Goal: Check status: Check status

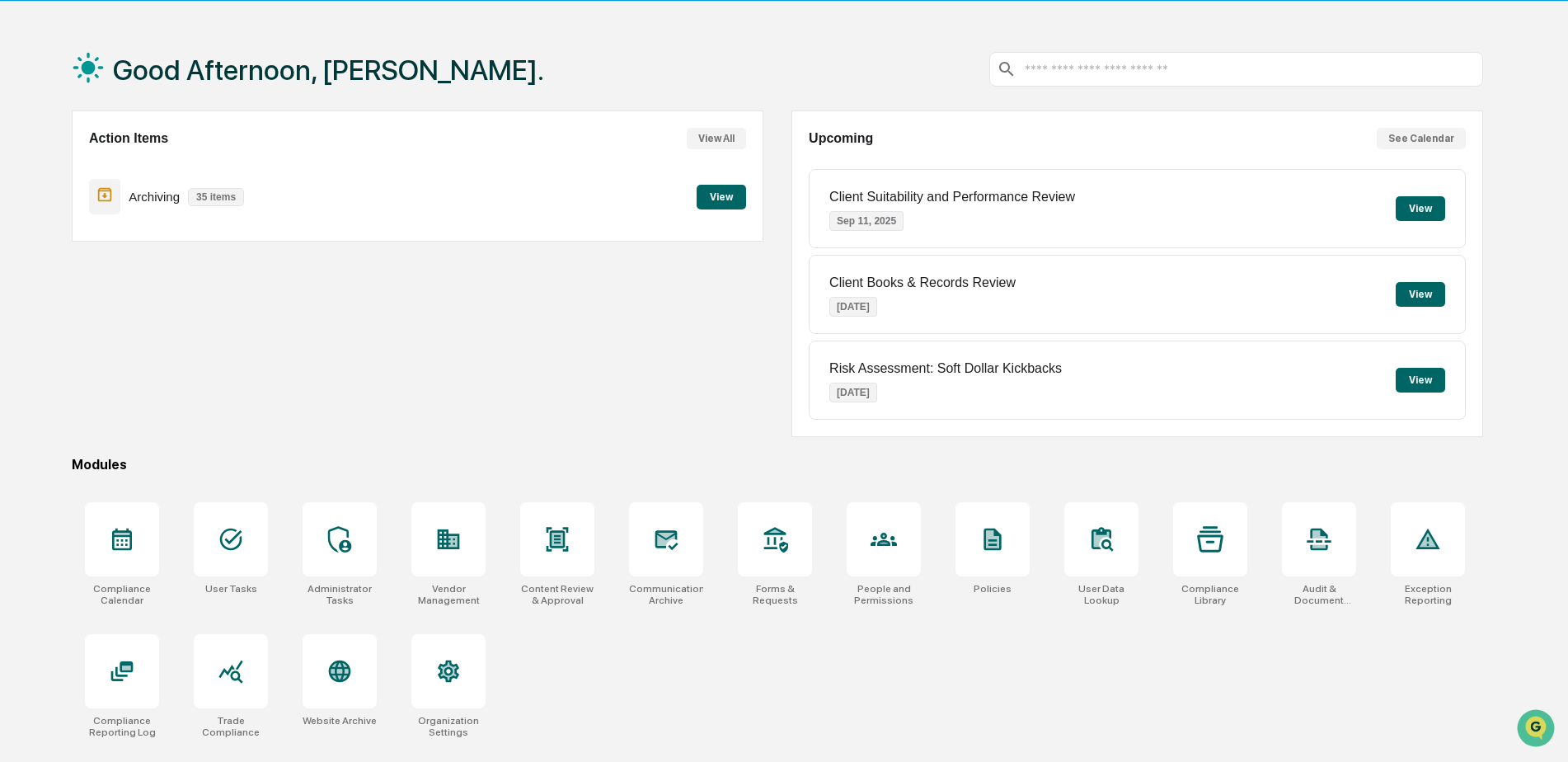
scroll to position [78, 0]
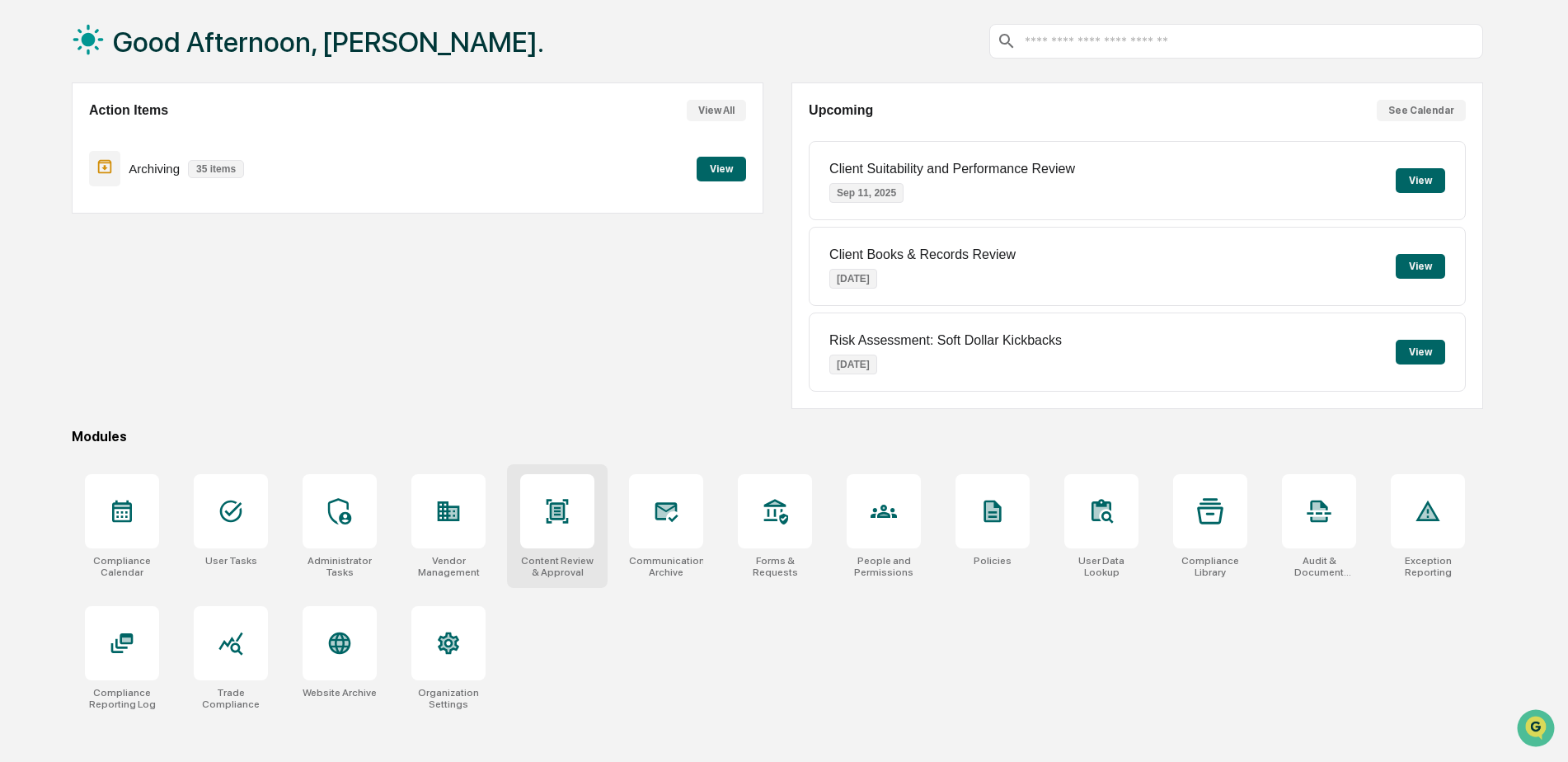
click at [562, 507] on icon at bounding box center [557, 511] width 10 height 13
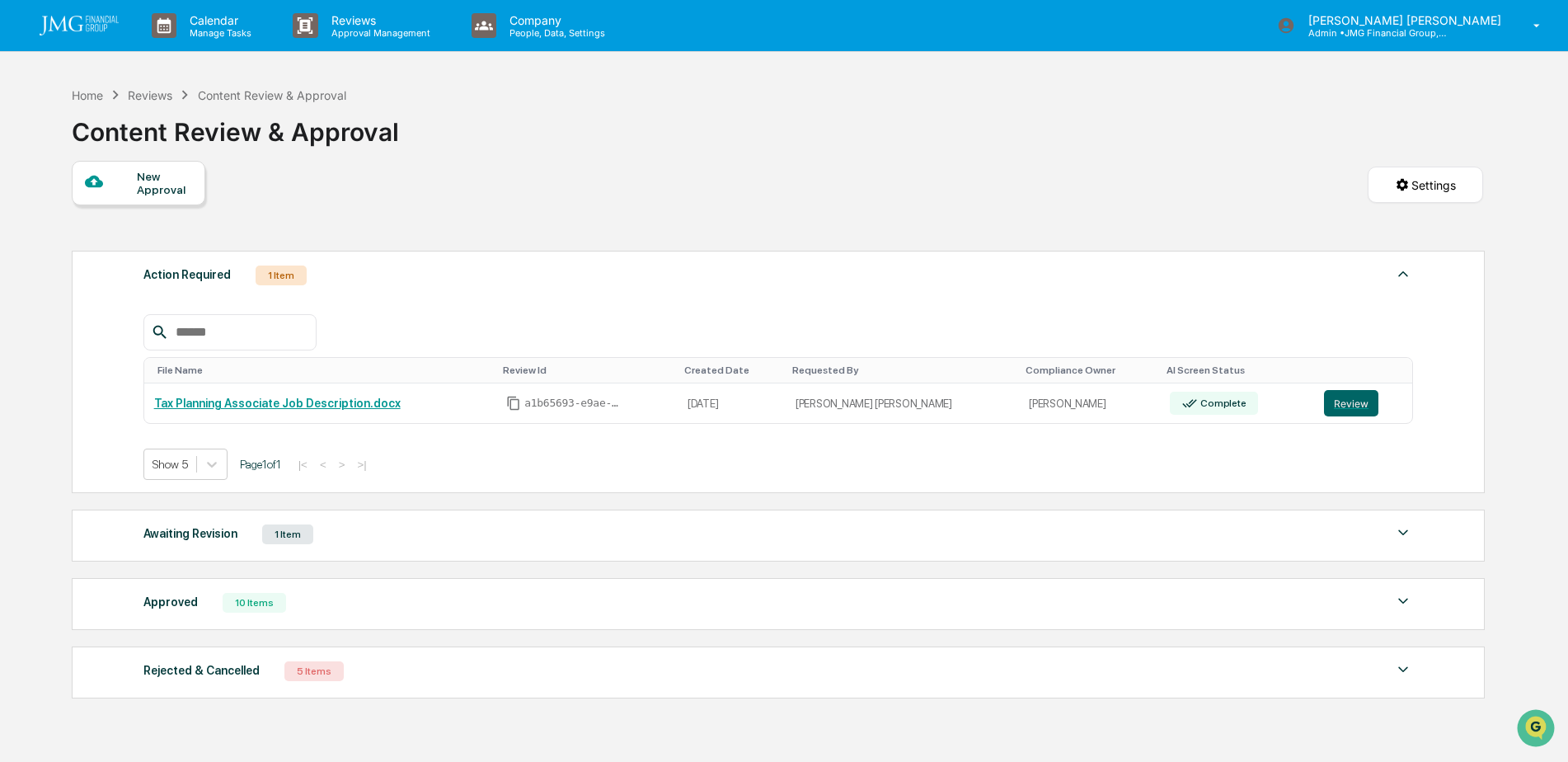
click at [1394, 524] on img at bounding box center [1403, 532] width 20 height 20
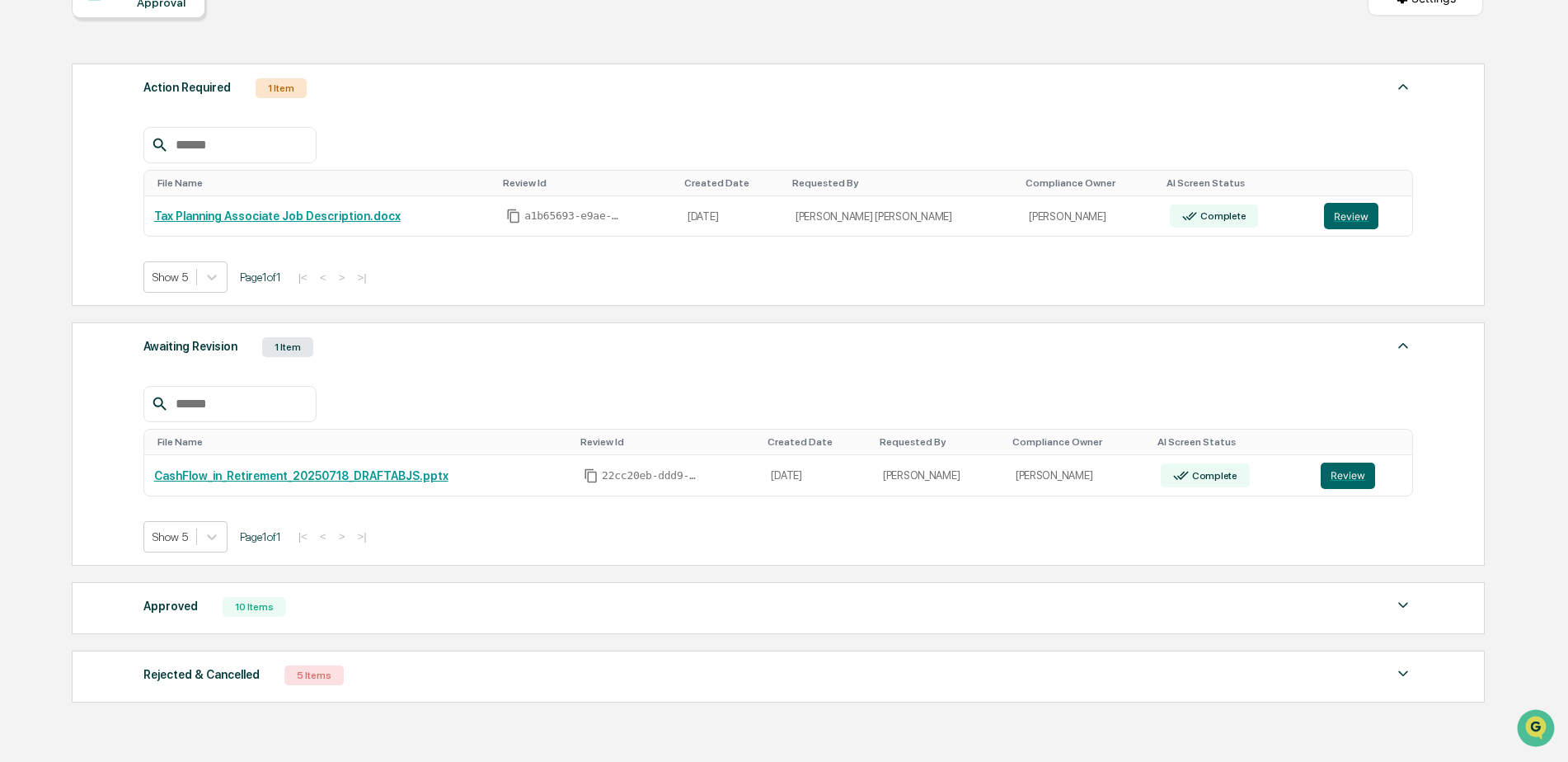
scroll to position [247, 0]
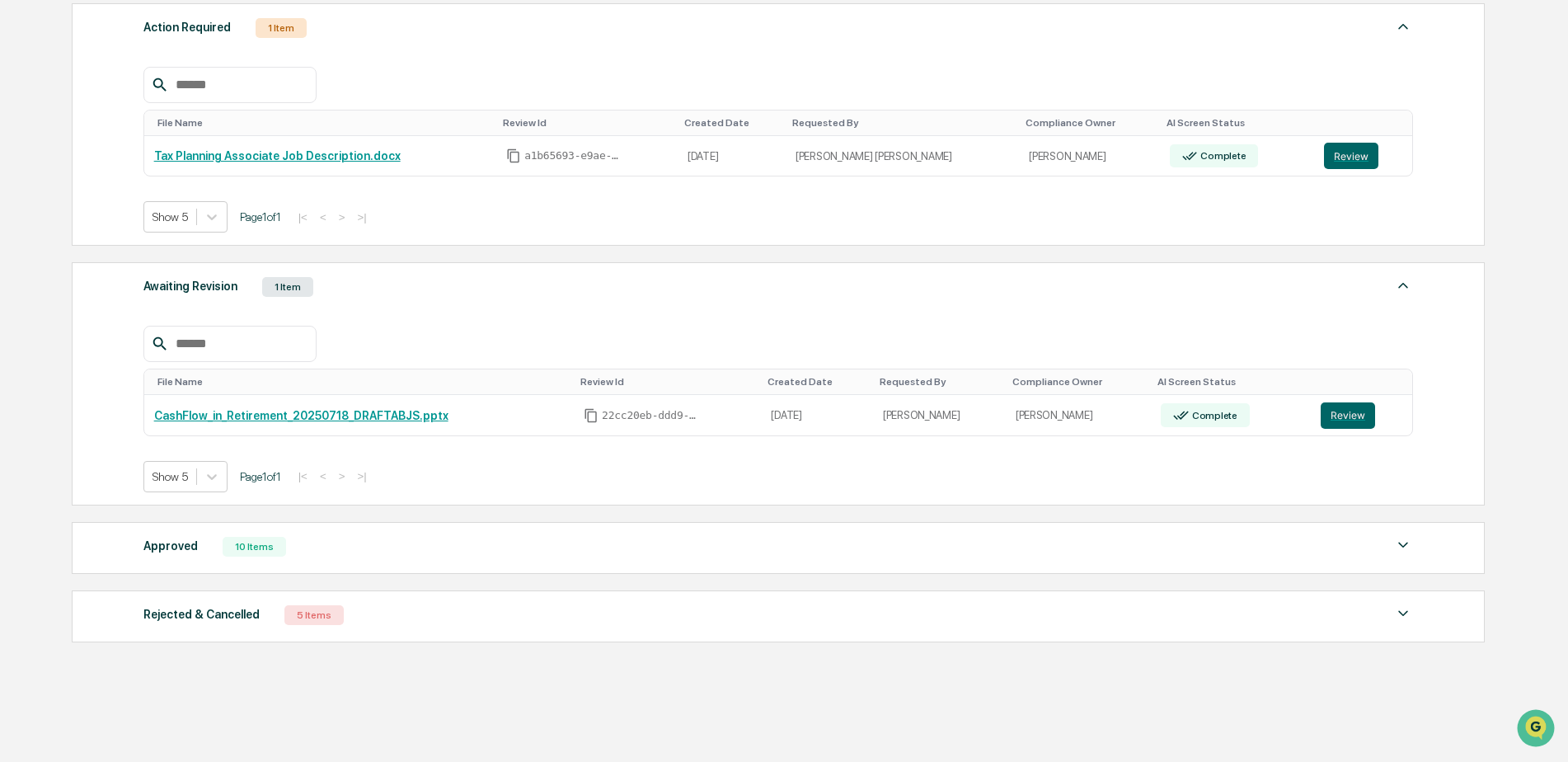
click at [1394, 538] on img at bounding box center [1403, 545] width 20 height 20
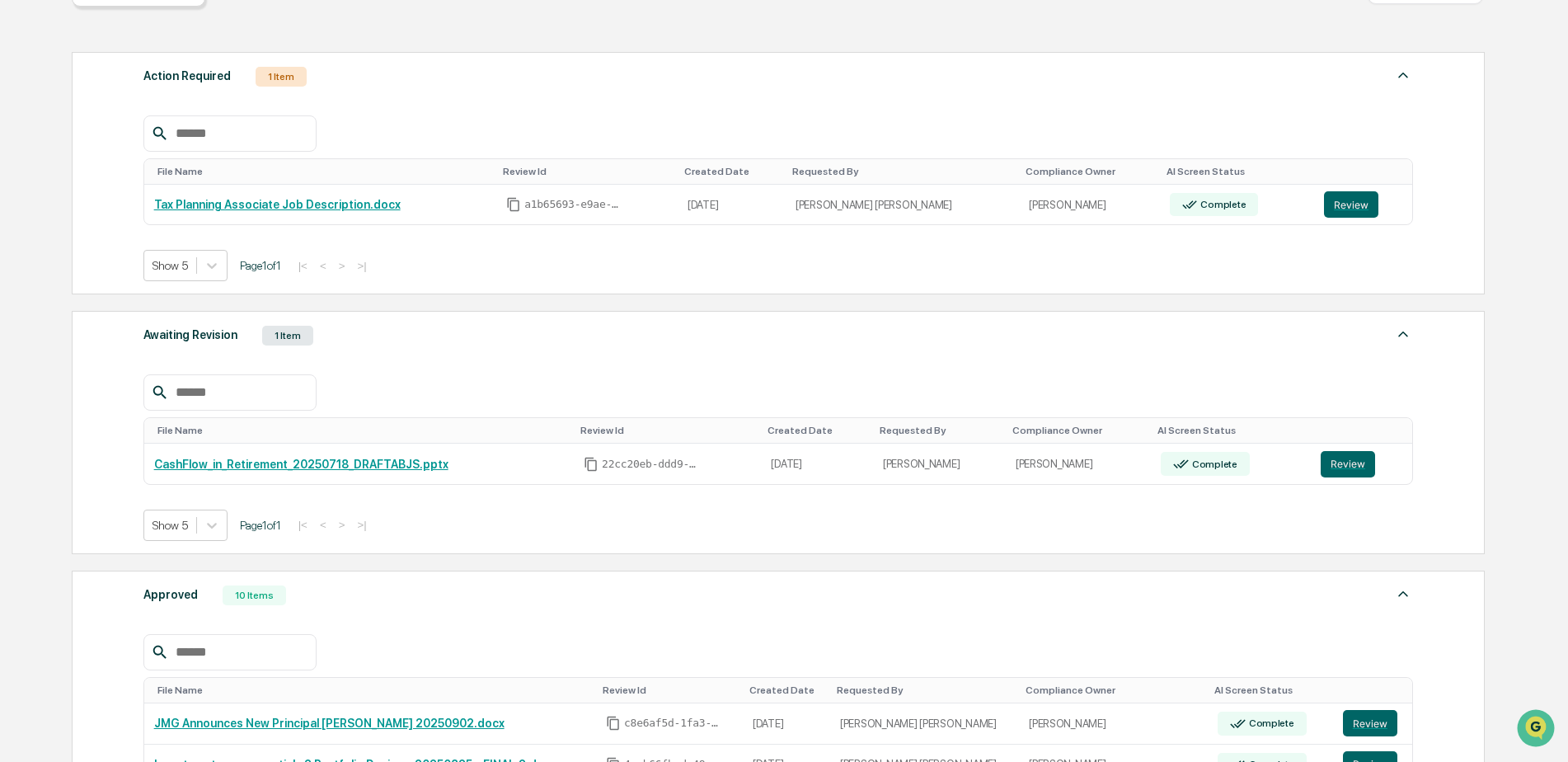
scroll to position [83, 0]
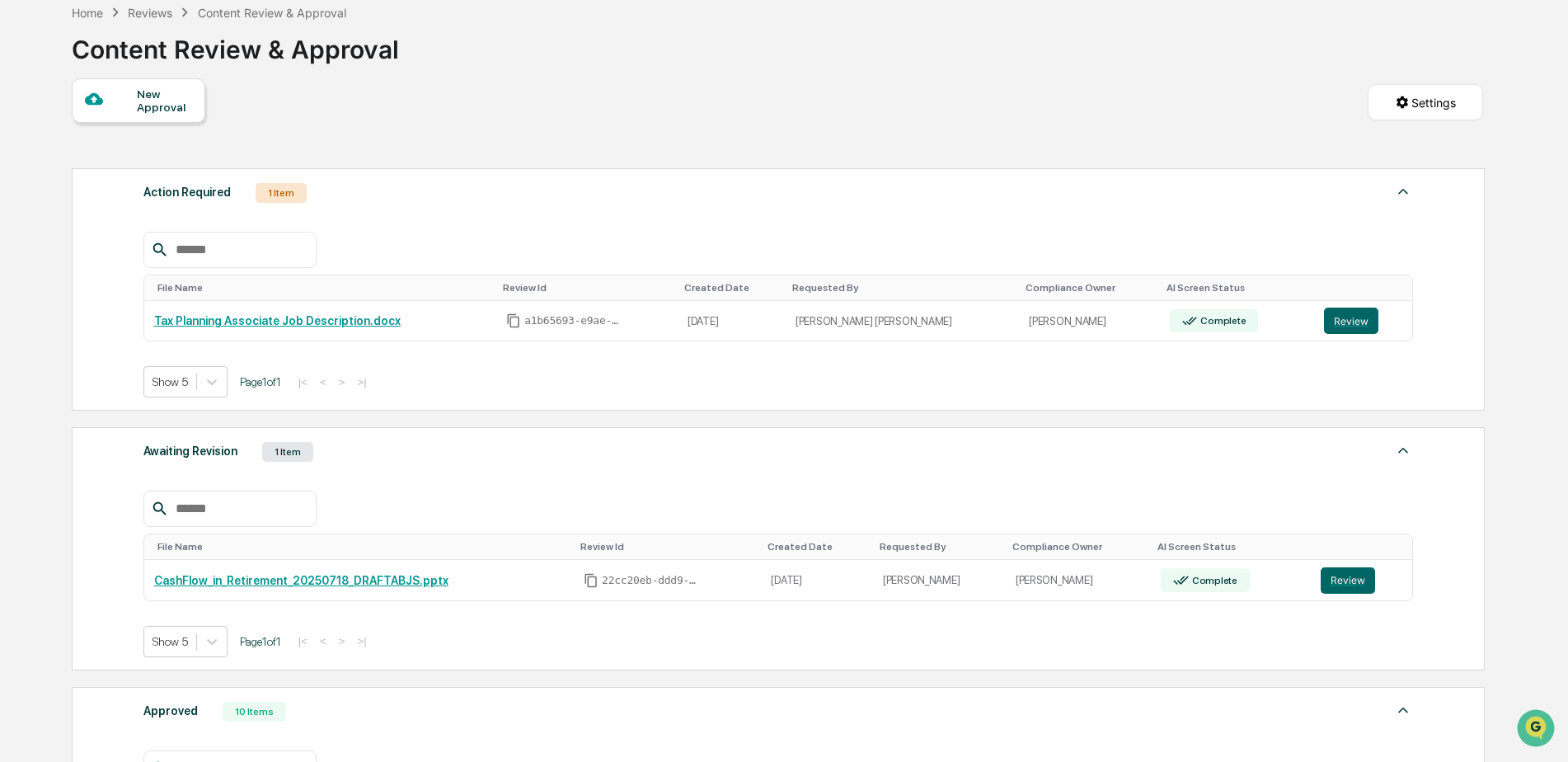
click at [1402, 711] on img at bounding box center [1403, 710] width 20 height 20
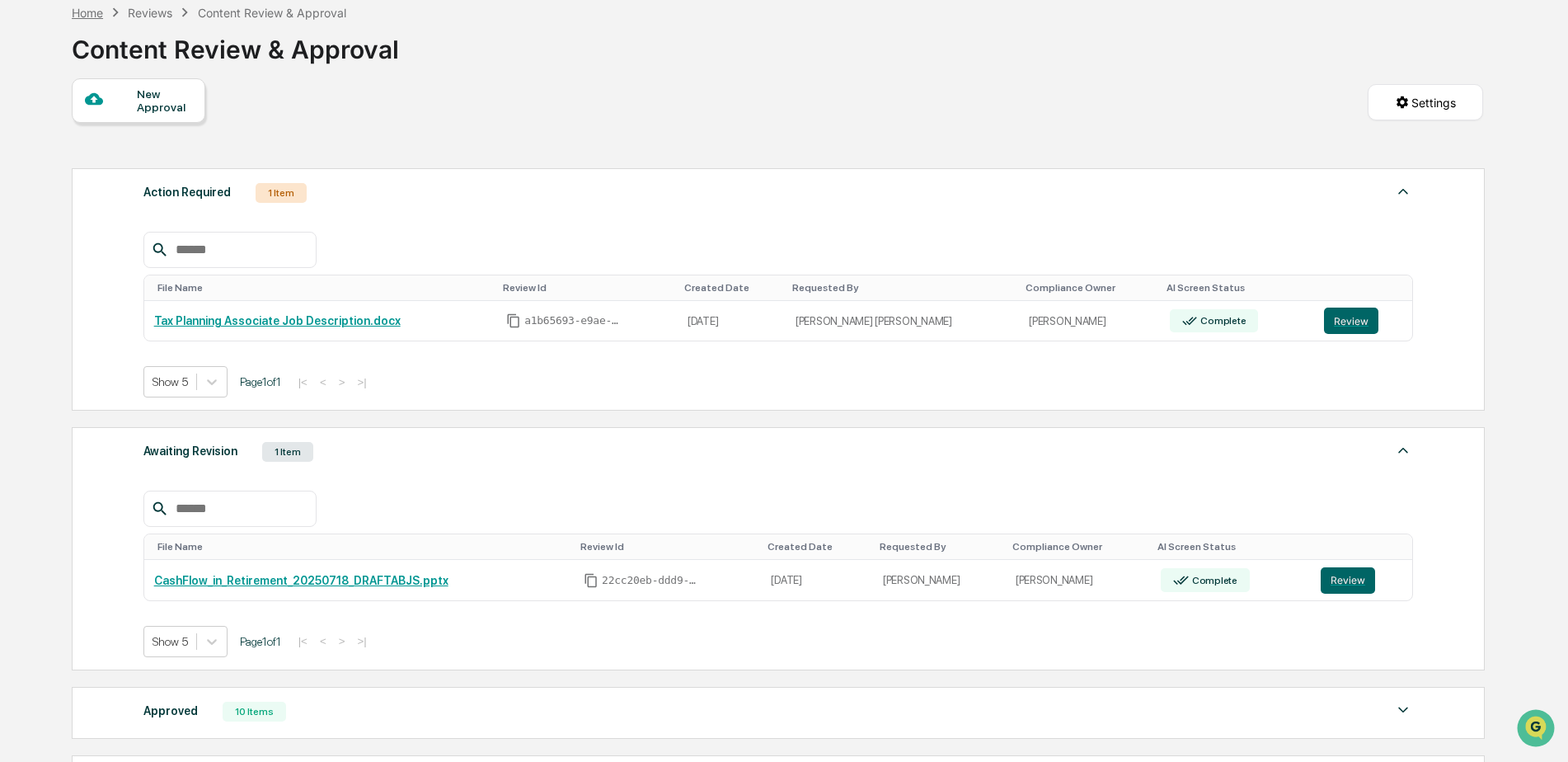
click at [88, 11] on div "Home" at bounding box center [87, 13] width 31 height 14
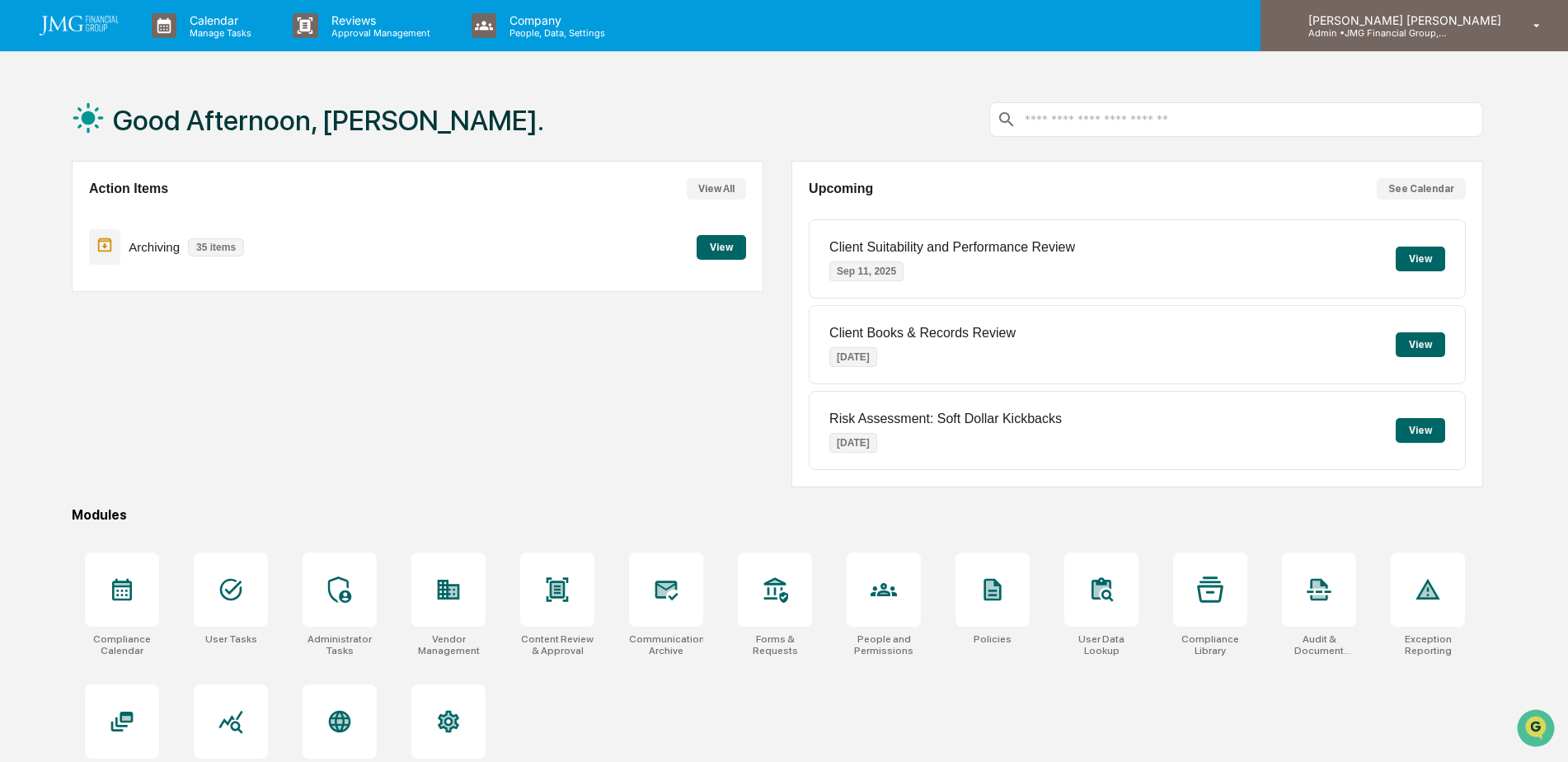
click at [1449, 35] on p "Admin • JMG Financial Group, Ltd." at bounding box center [1372, 32] width 153 height 11
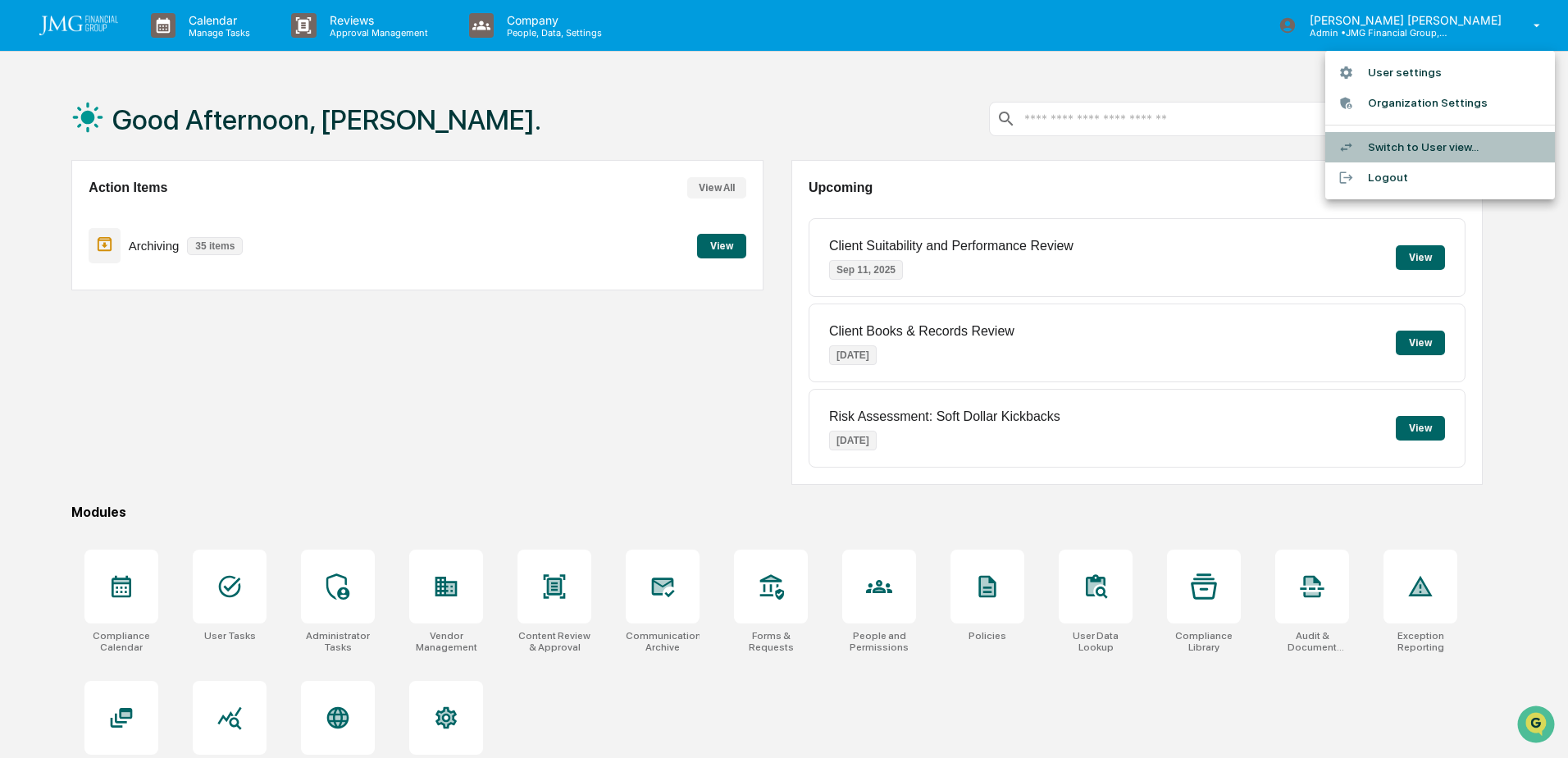
click at [1437, 146] on li "Switch to User view..." at bounding box center [1439, 146] width 229 height 30
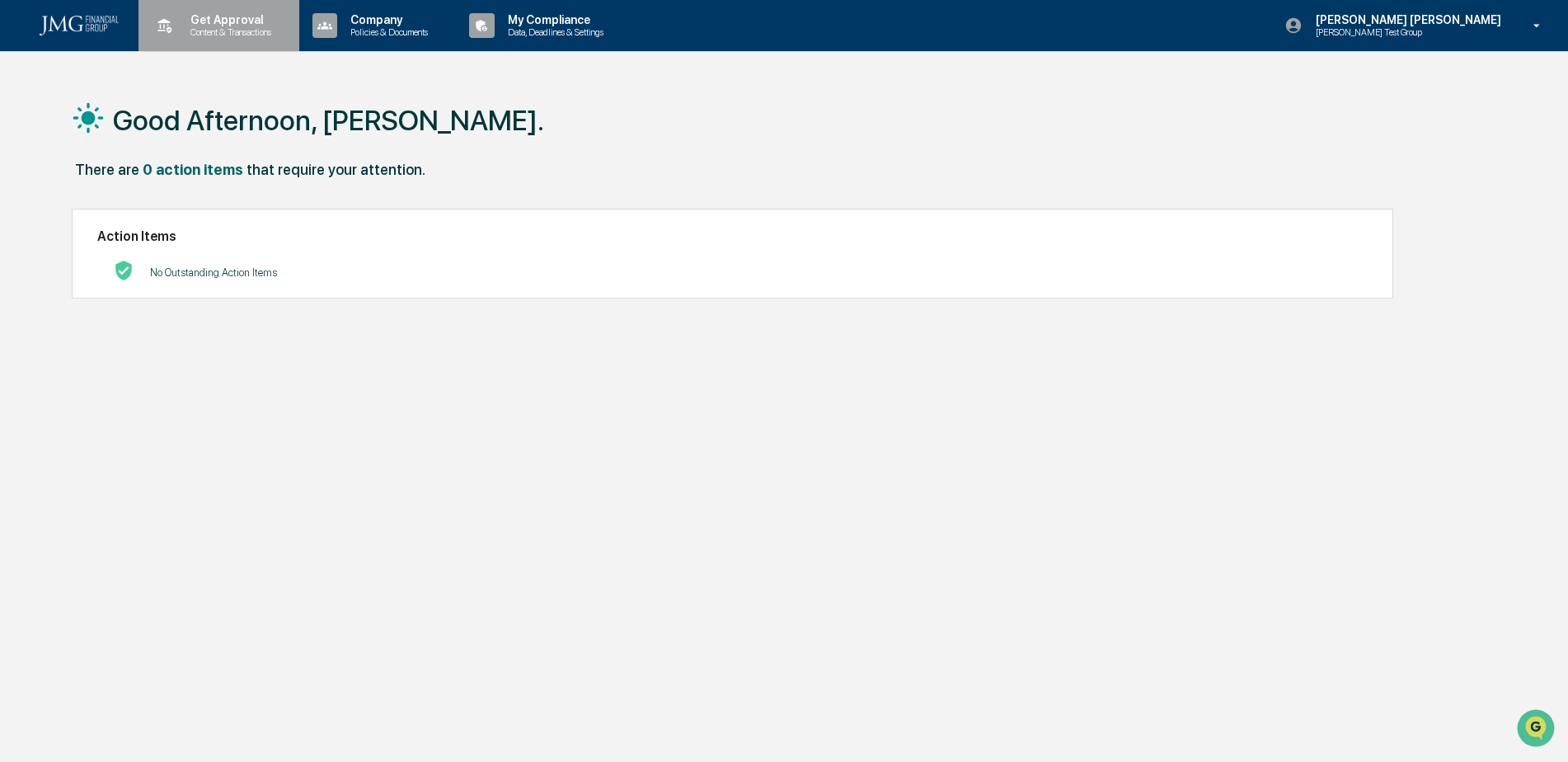
click at [266, 37] on p "Content & Transactions" at bounding box center [228, 31] width 102 height 11
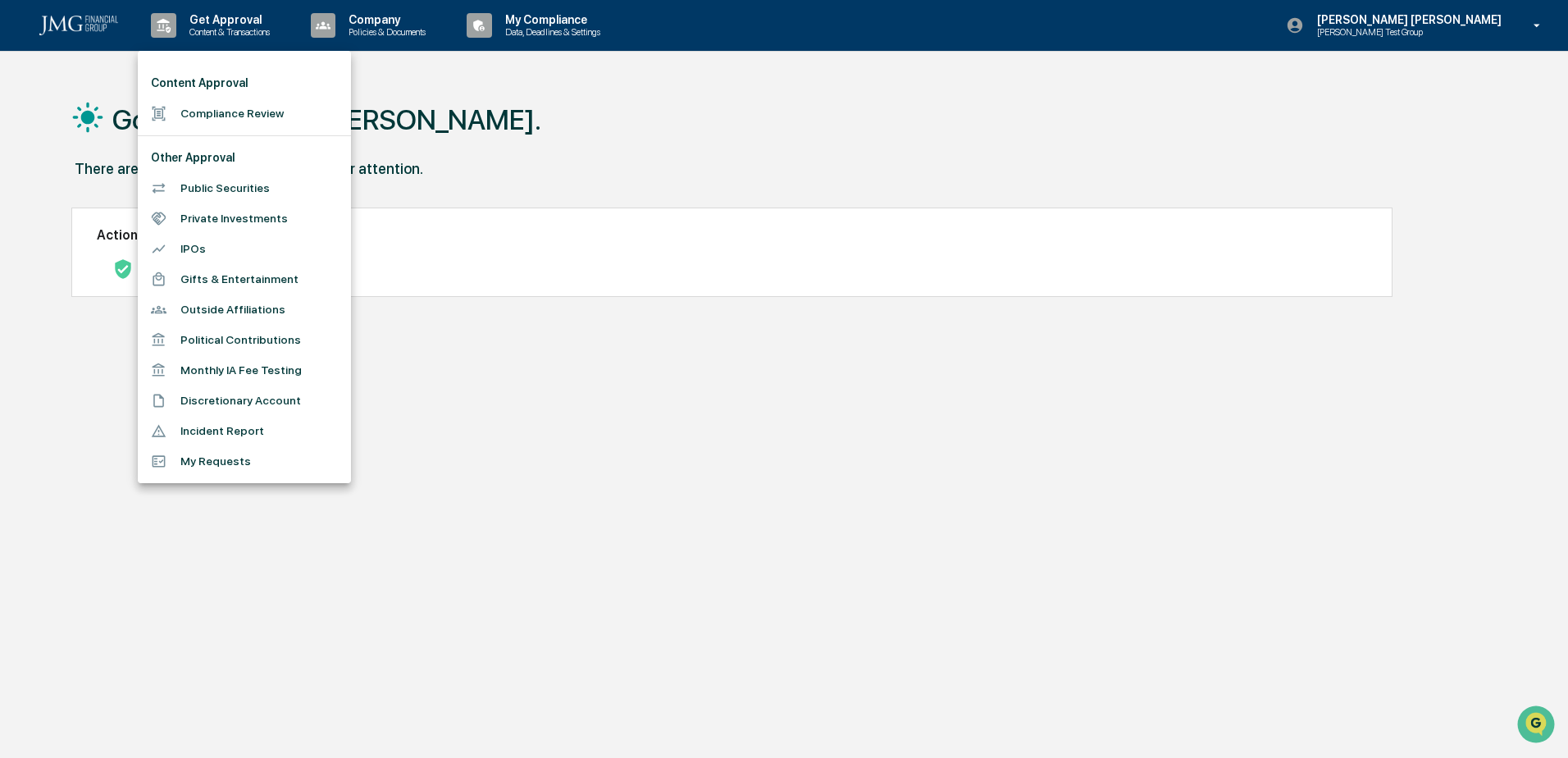
click at [235, 465] on li "My Requests" at bounding box center [244, 461] width 213 height 30
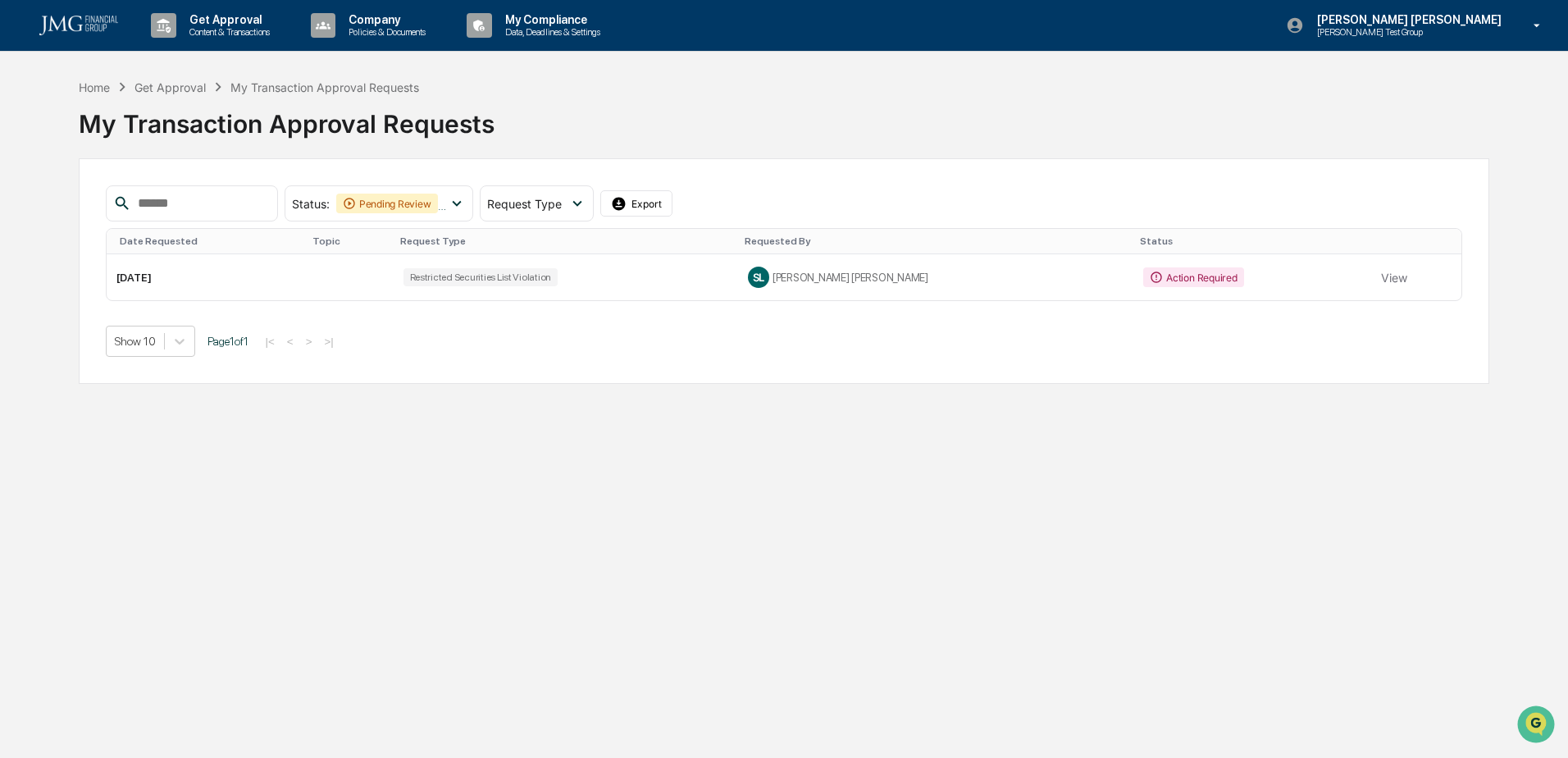
click at [1381, 282] on button "View" at bounding box center [1394, 277] width 26 height 33
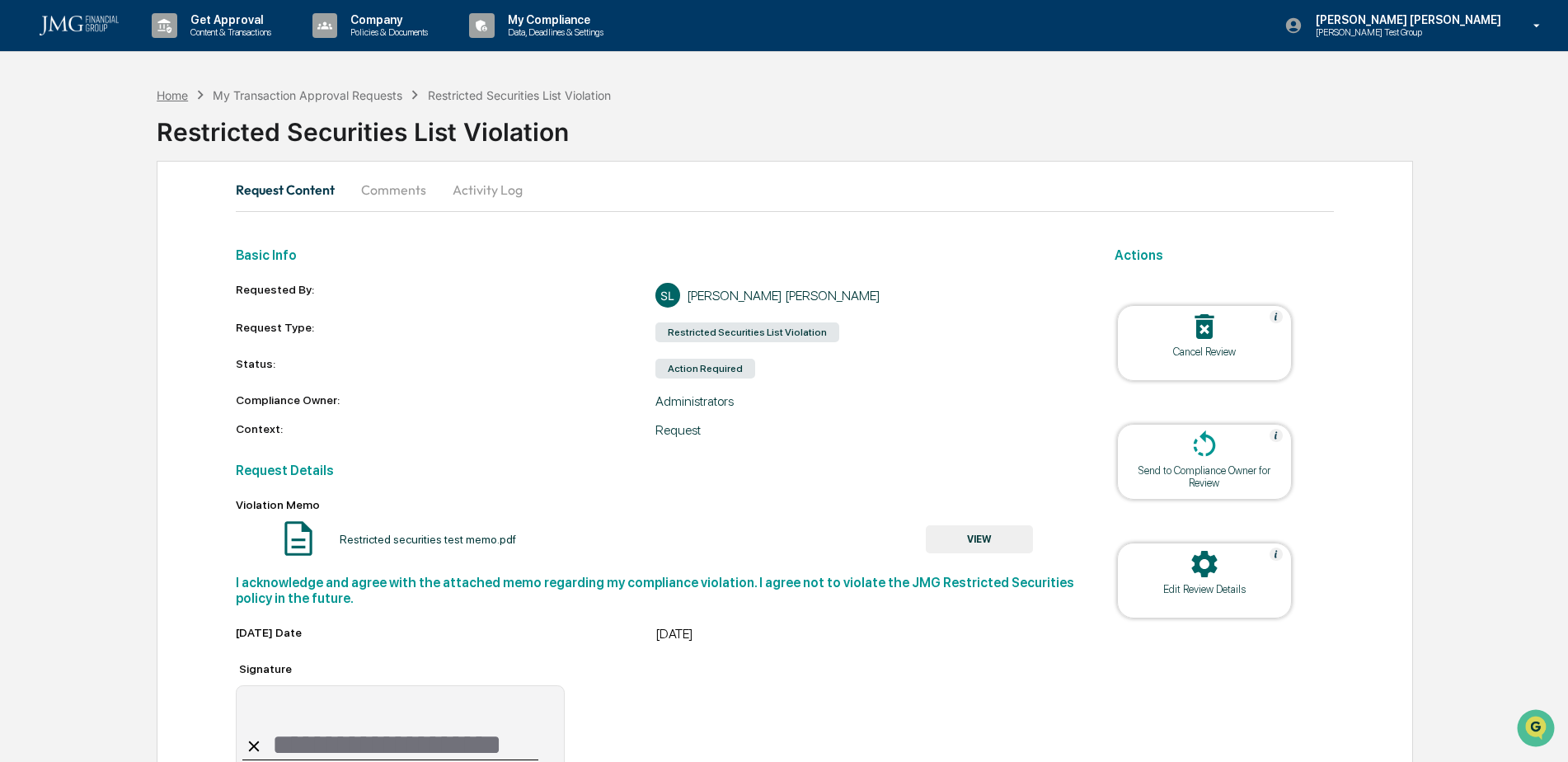
click at [178, 99] on div "Home" at bounding box center [172, 95] width 31 height 14
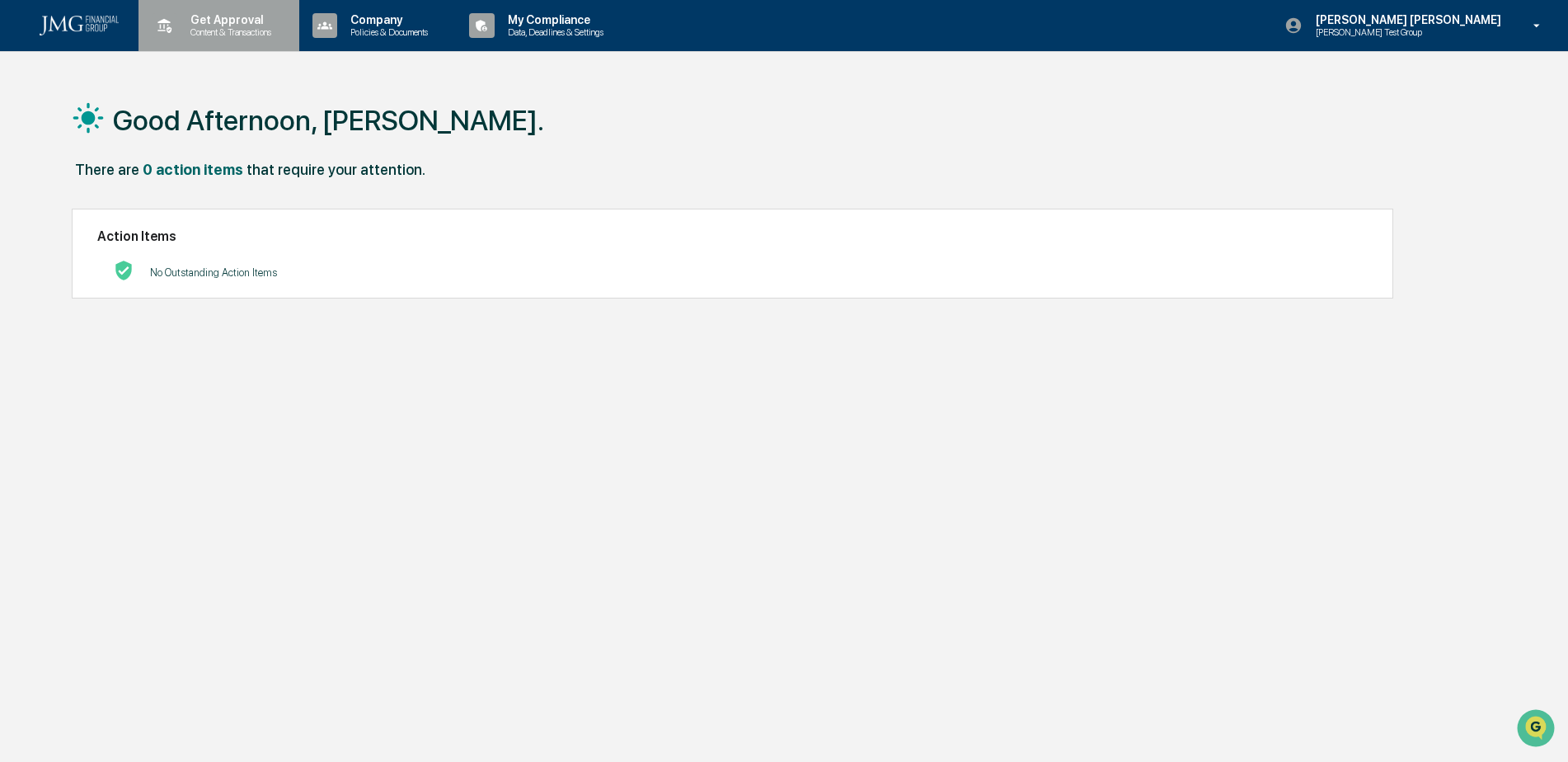
click at [253, 39] on div "Get Approval Content & Transactions" at bounding box center [218, 25] width 145 height 51
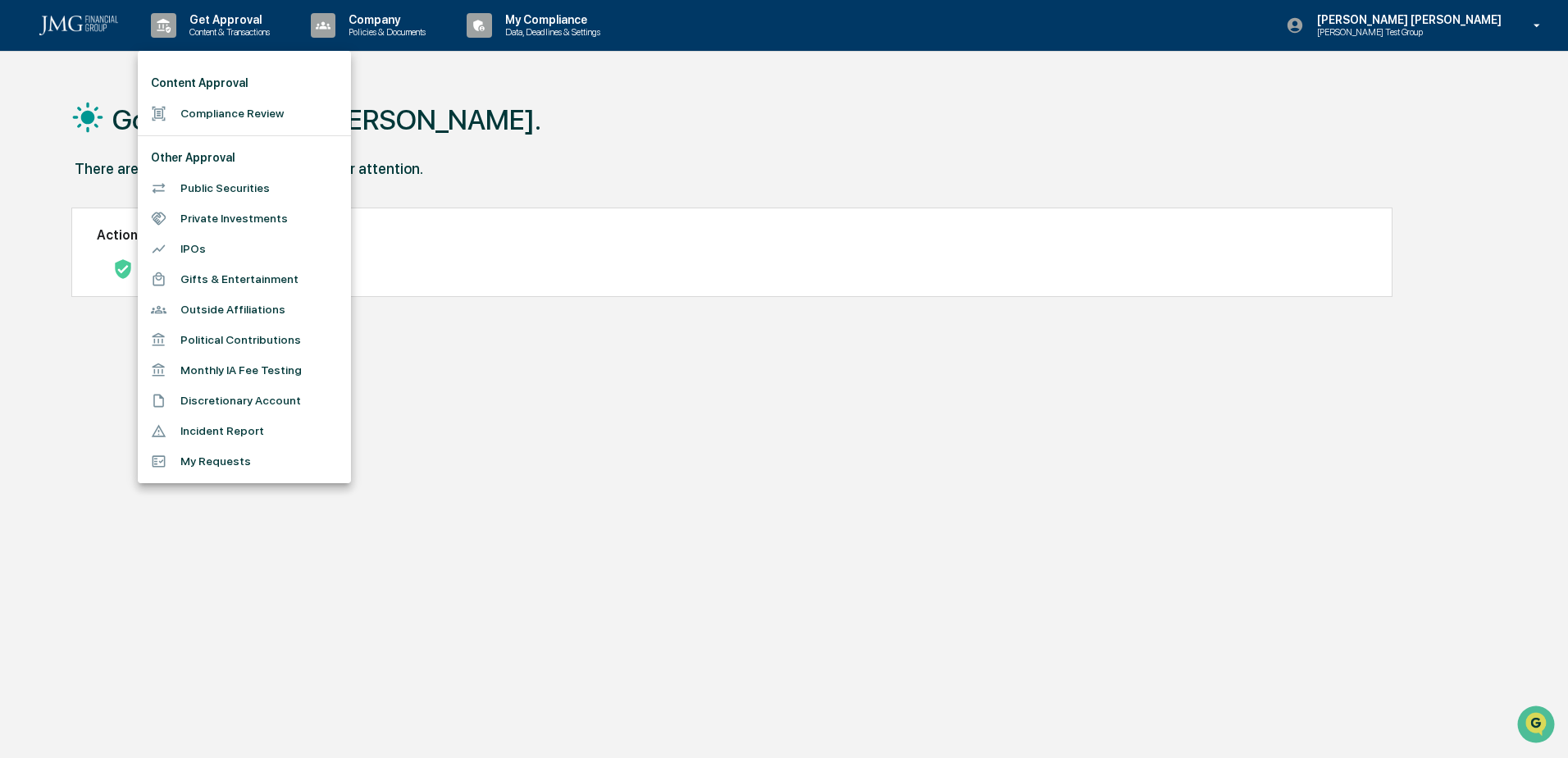
click at [553, 116] on div at bounding box center [784, 379] width 1568 height 758
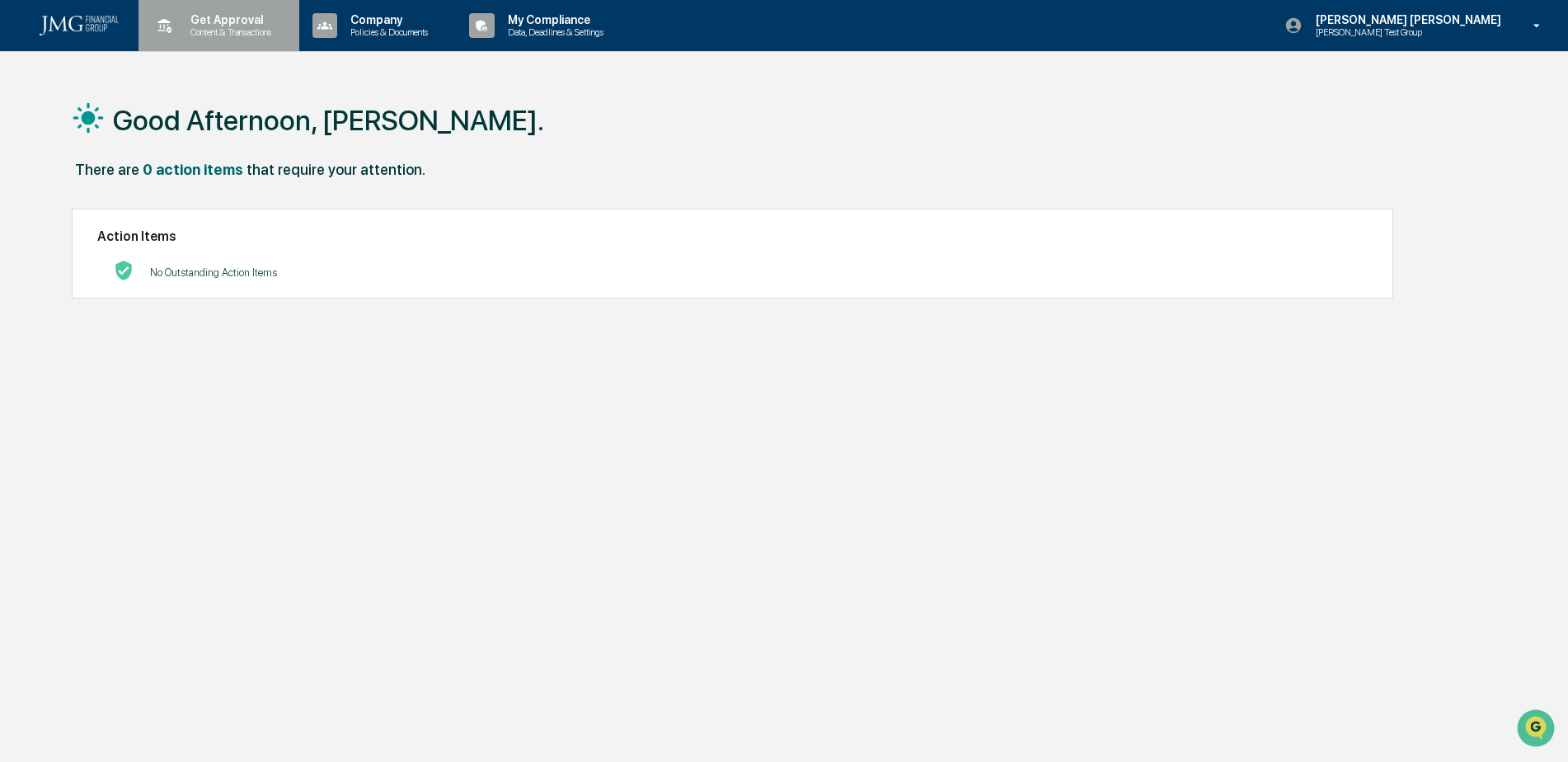
click at [225, 38] on div "Get Approval Content & Transactions" at bounding box center [218, 25] width 145 height 51
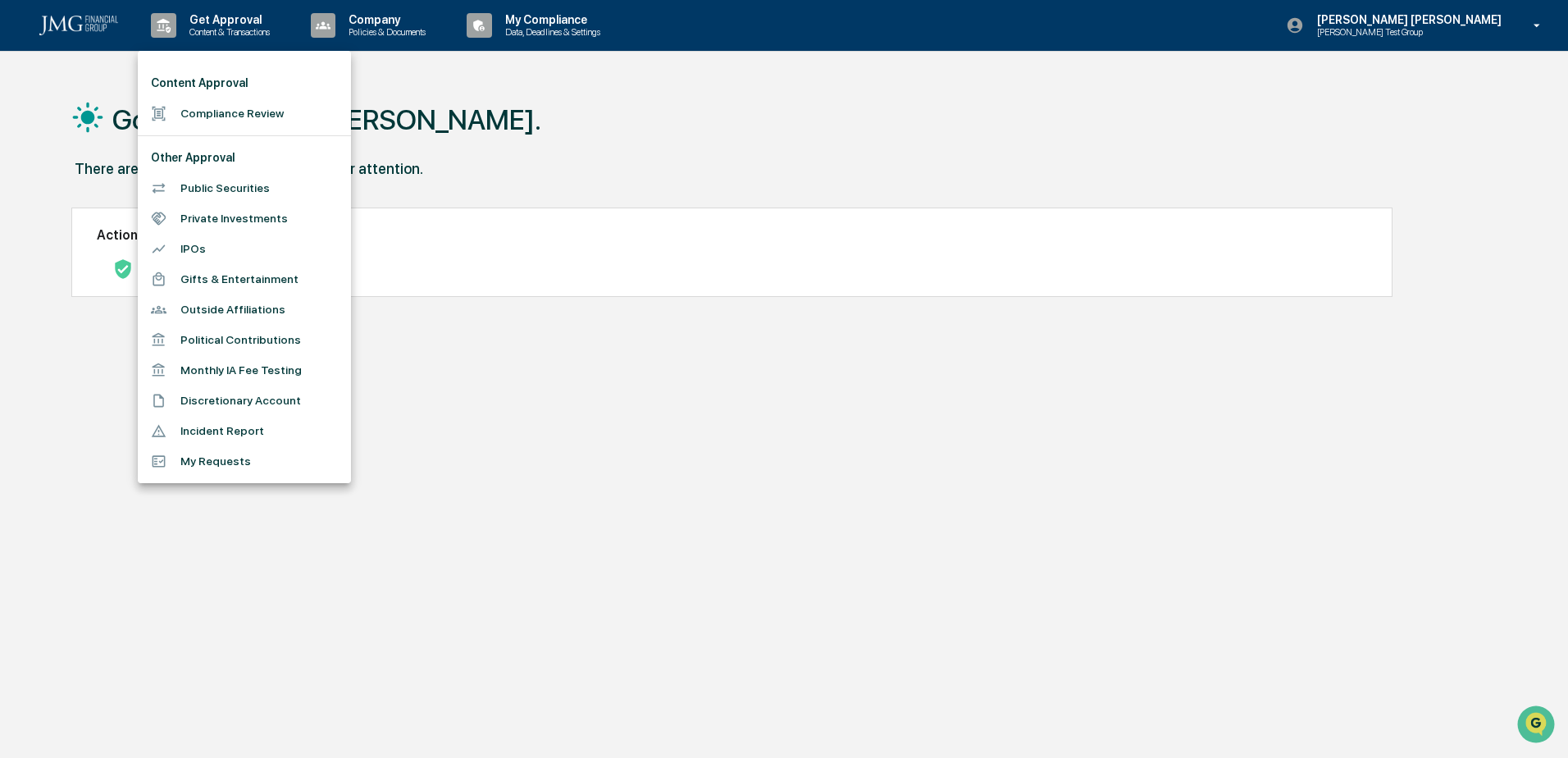
click at [511, 157] on div at bounding box center [784, 379] width 1568 height 758
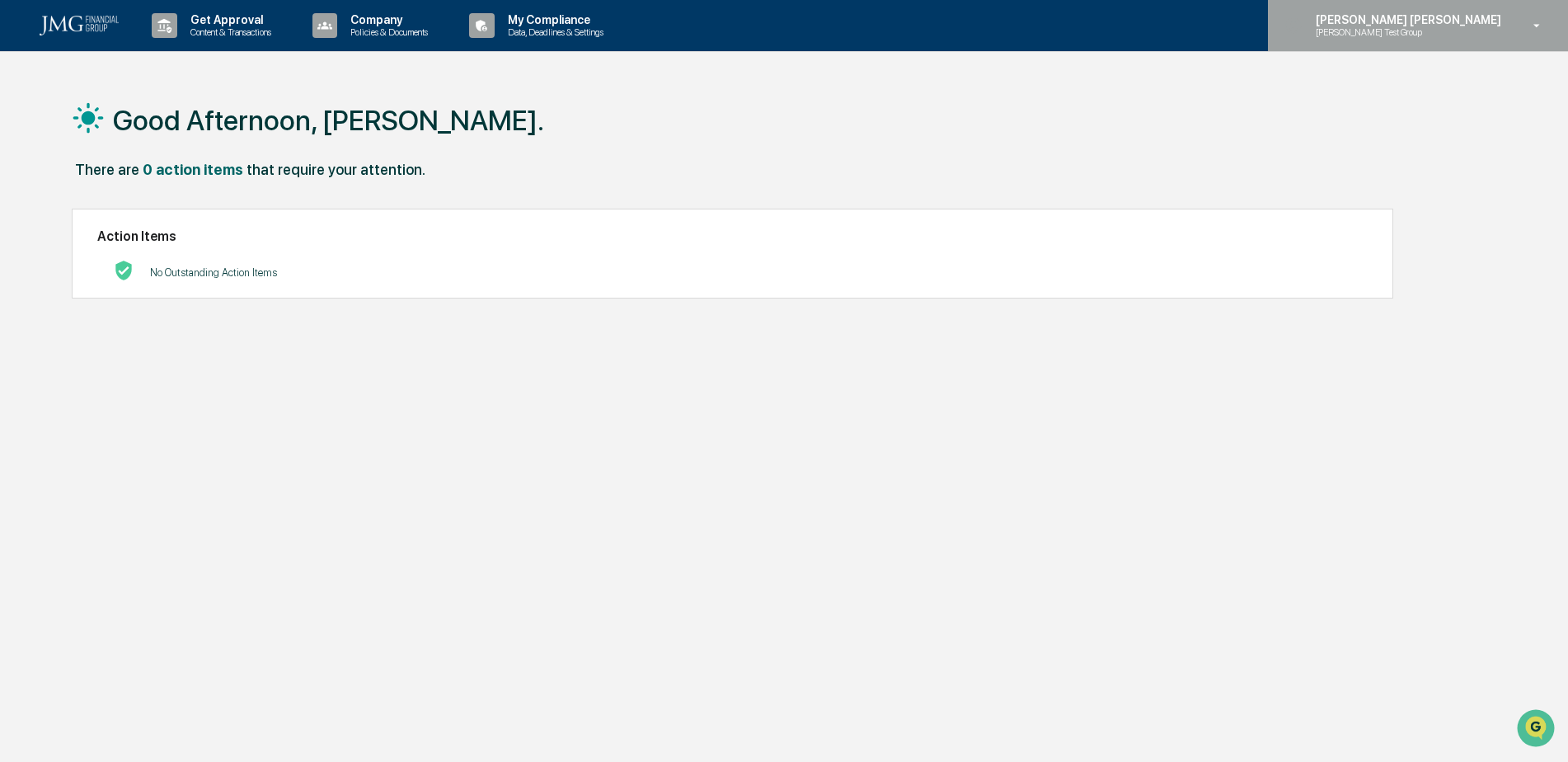
click at [1528, 23] on icon at bounding box center [1537, 26] width 29 height 16
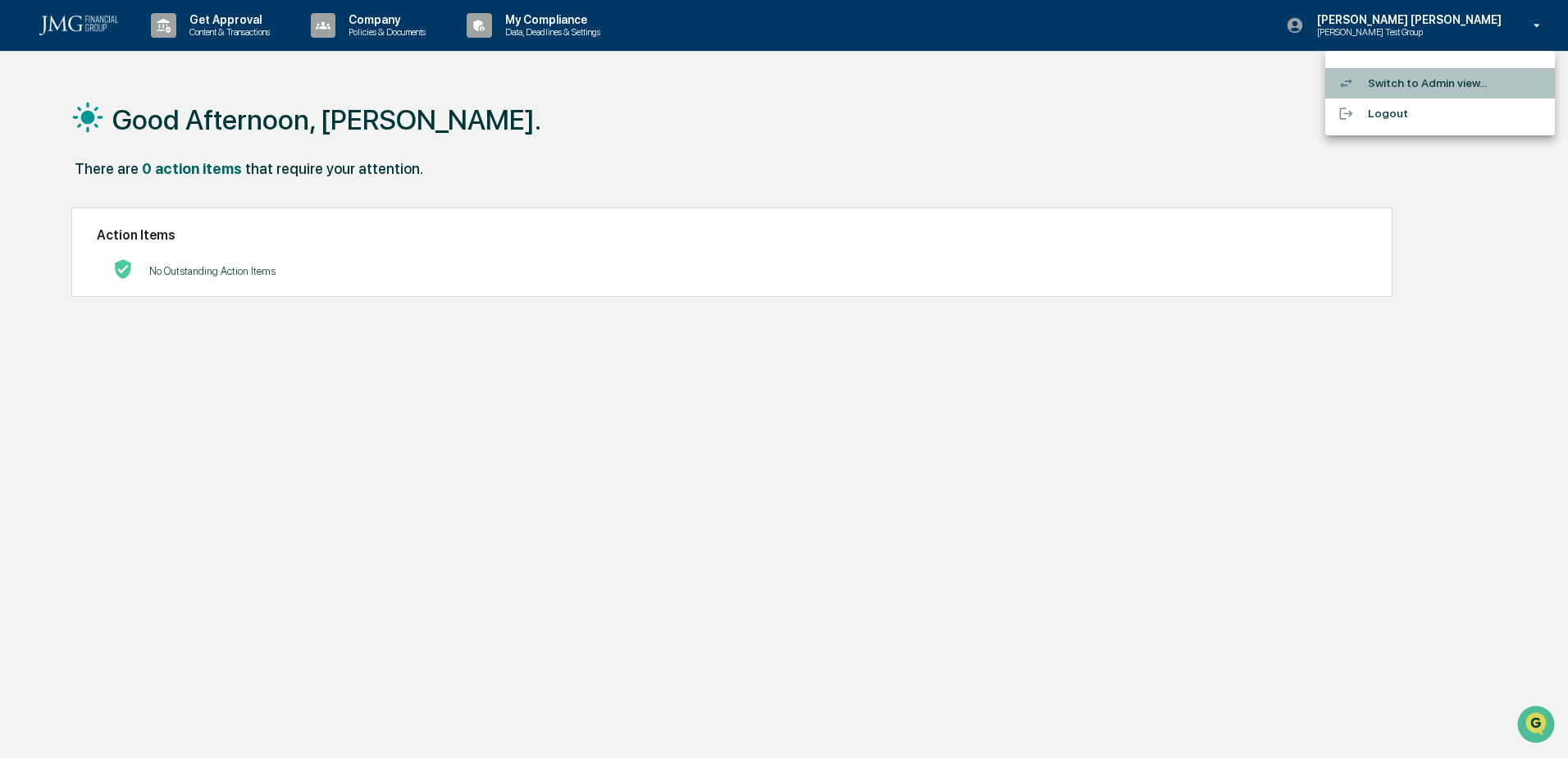
click at [1470, 81] on li "Switch to Admin view..." at bounding box center [1439, 83] width 229 height 30
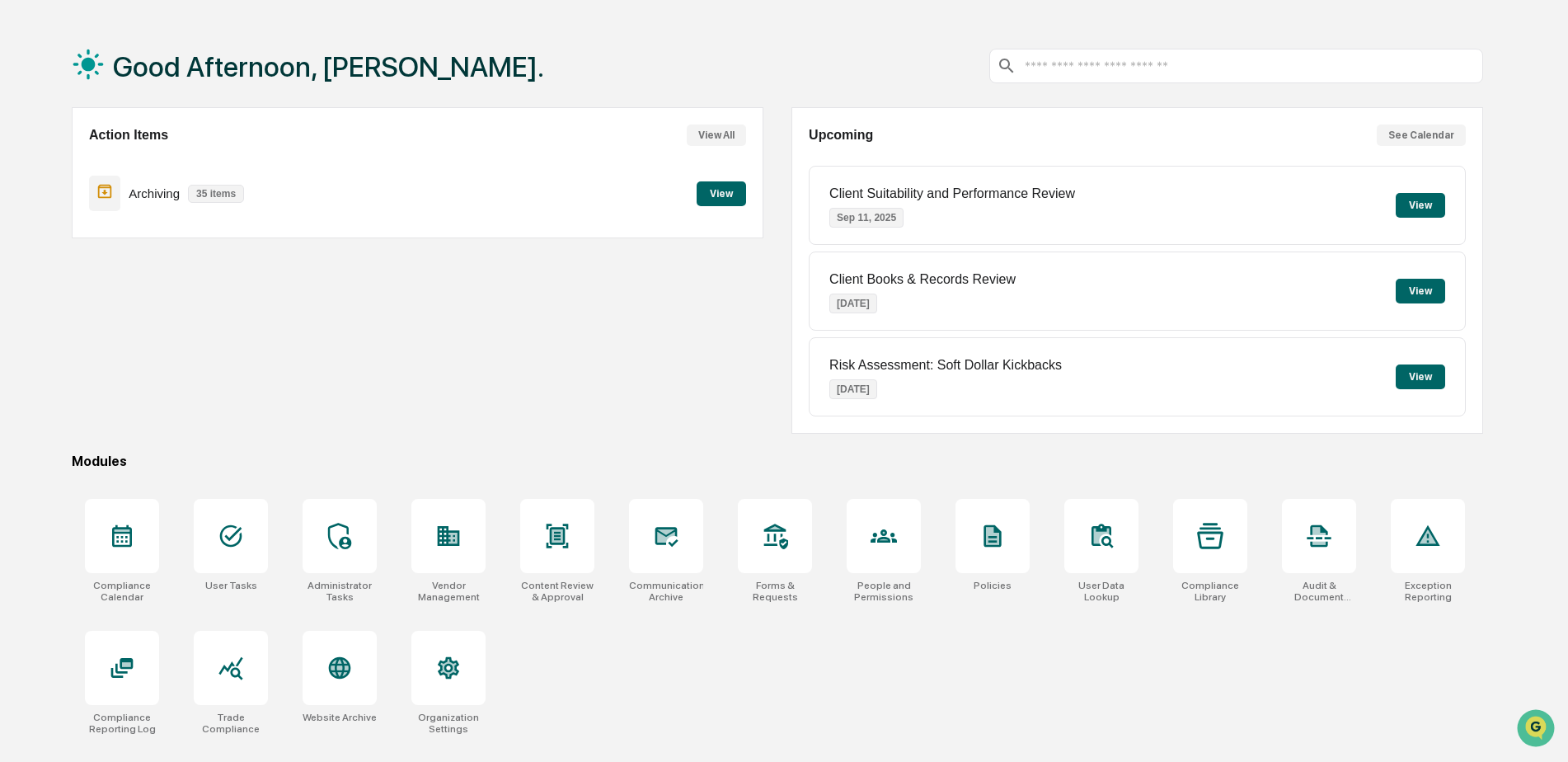
scroll to position [78, 0]
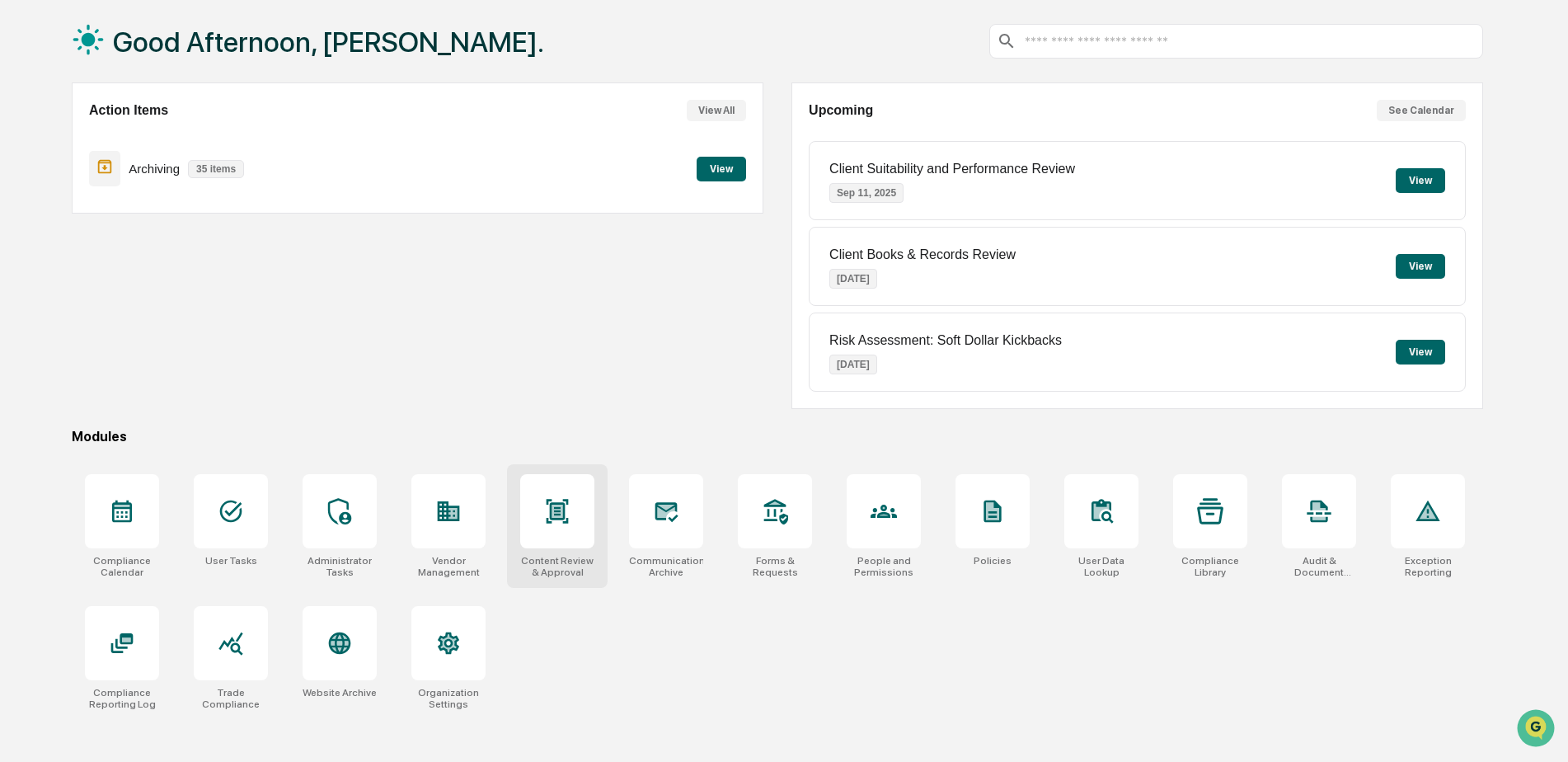
click at [587, 525] on div at bounding box center [557, 511] width 74 height 74
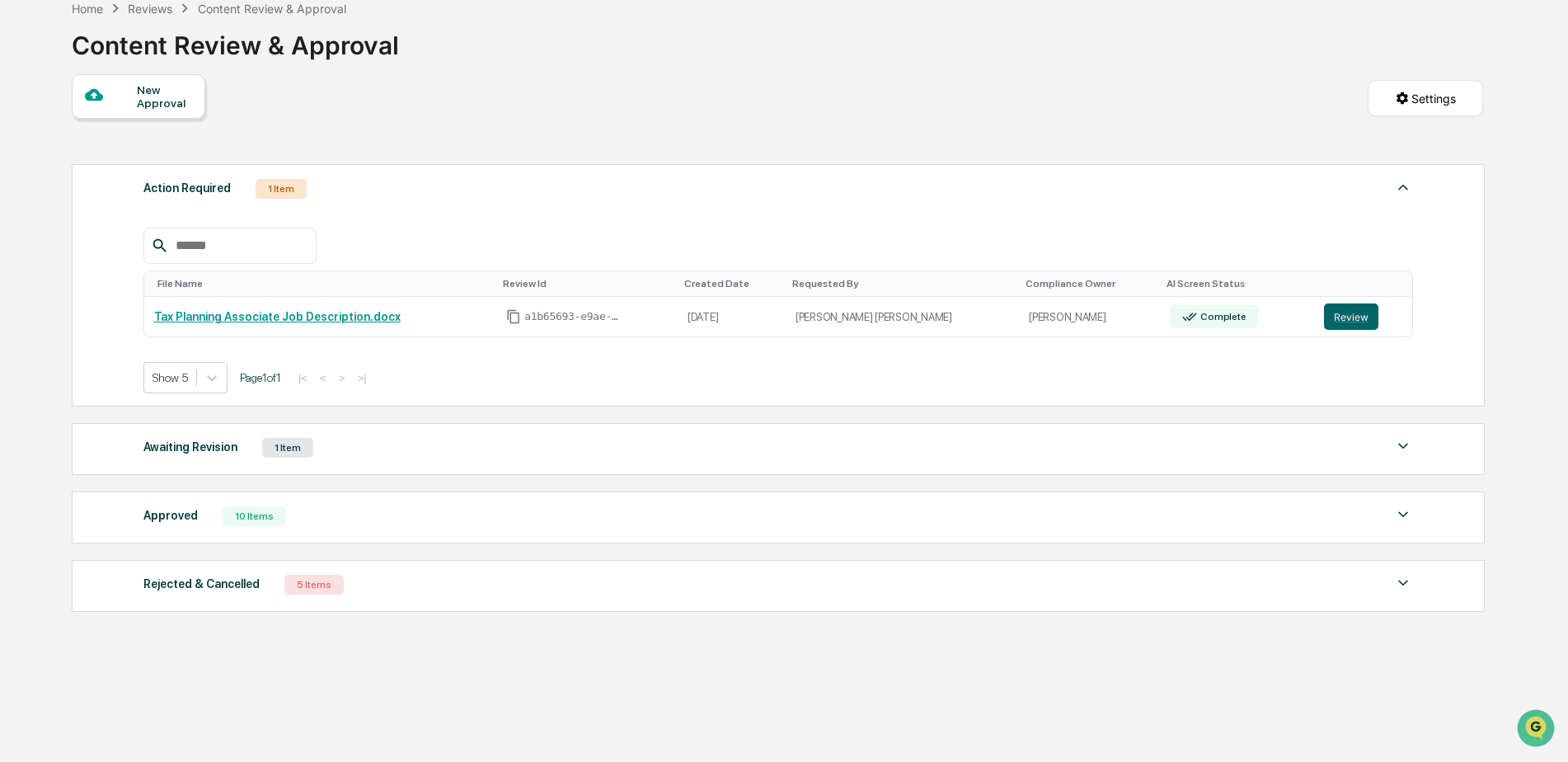
scroll to position [4, 0]
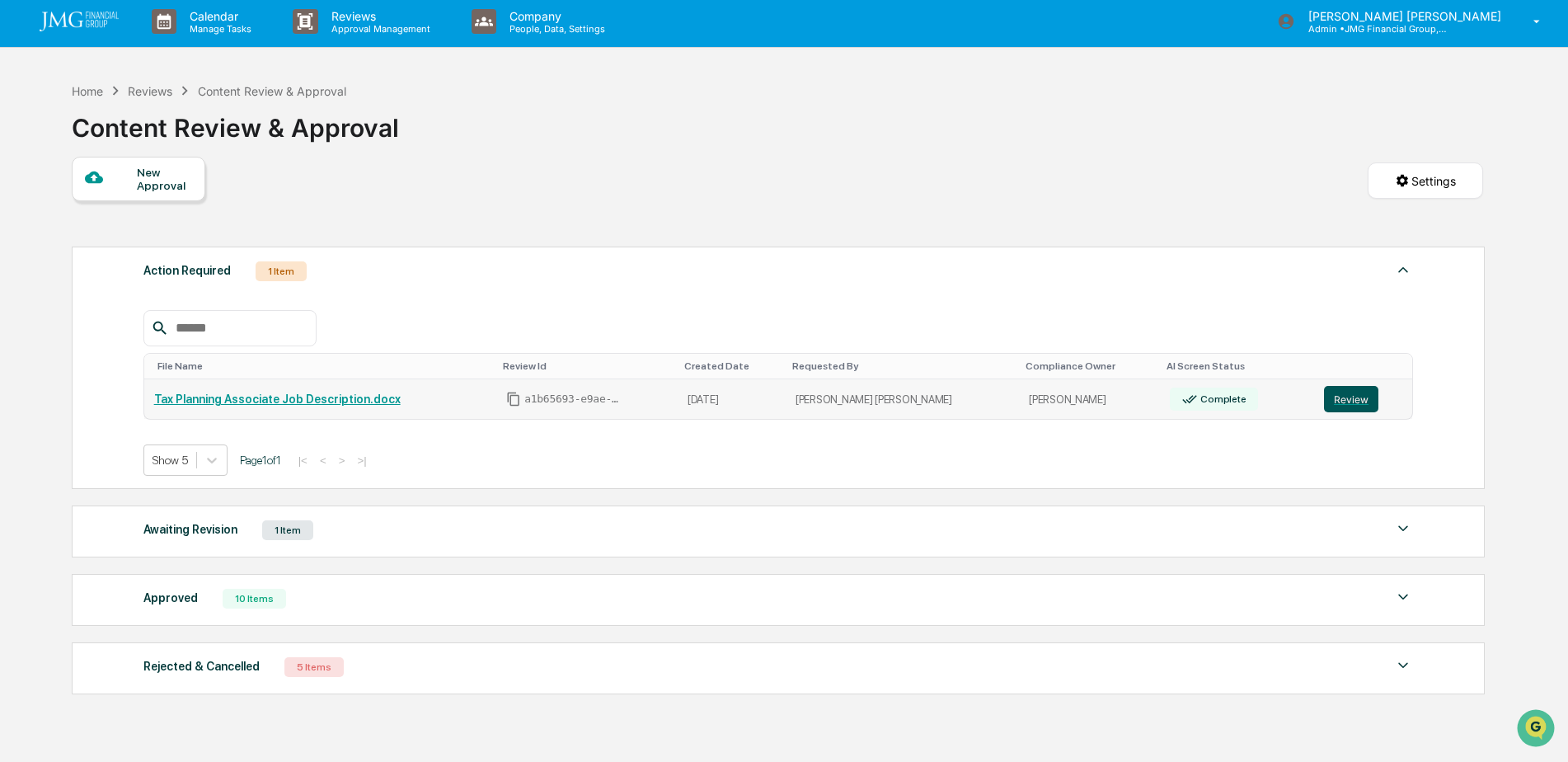
click at [1337, 408] on button "Review" at bounding box center [1351, 399] width 55 height 26
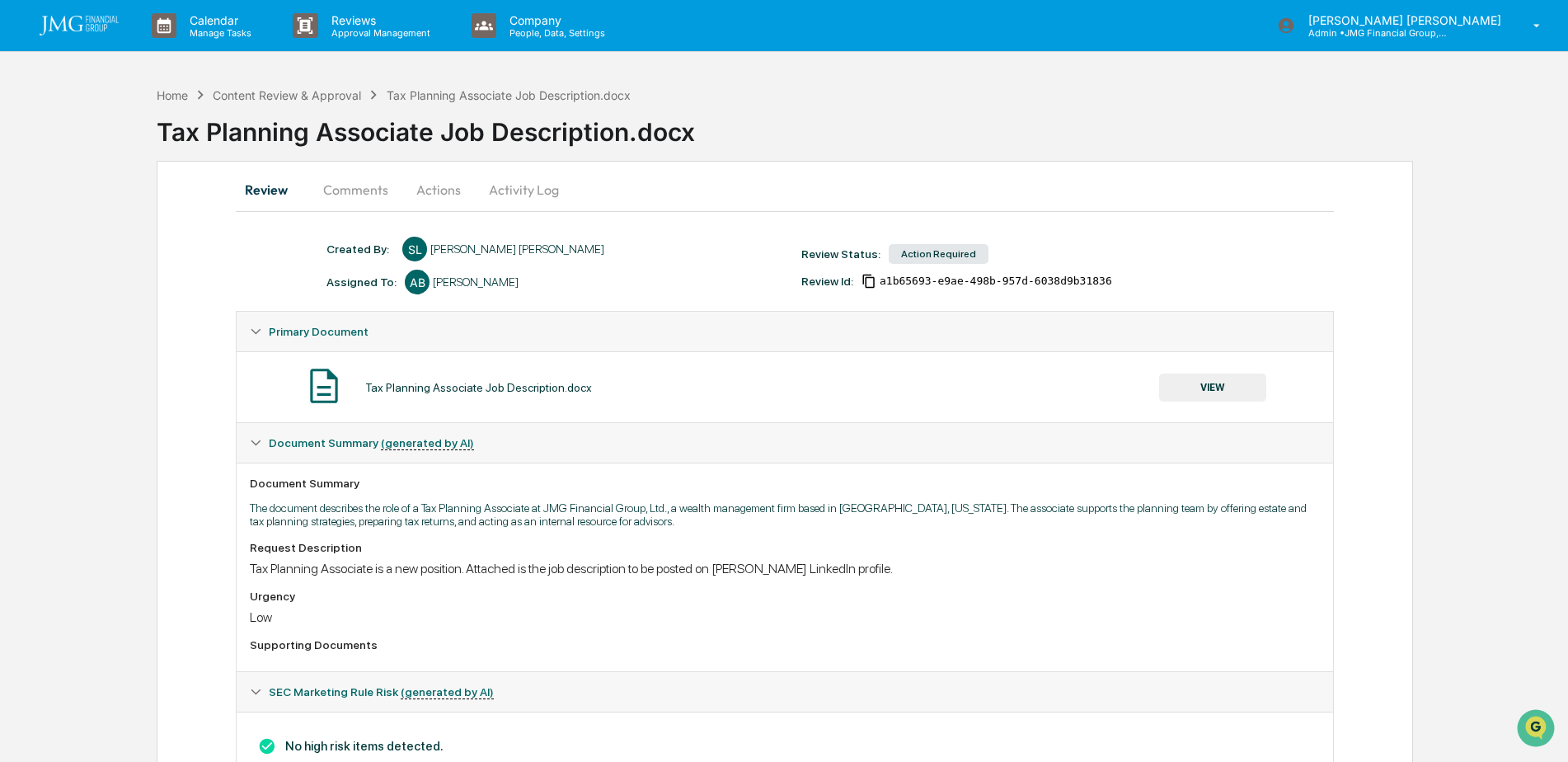
click at [1180, 388] on button "VIEW" at bounding box center [1213, 388] width 107 height 28
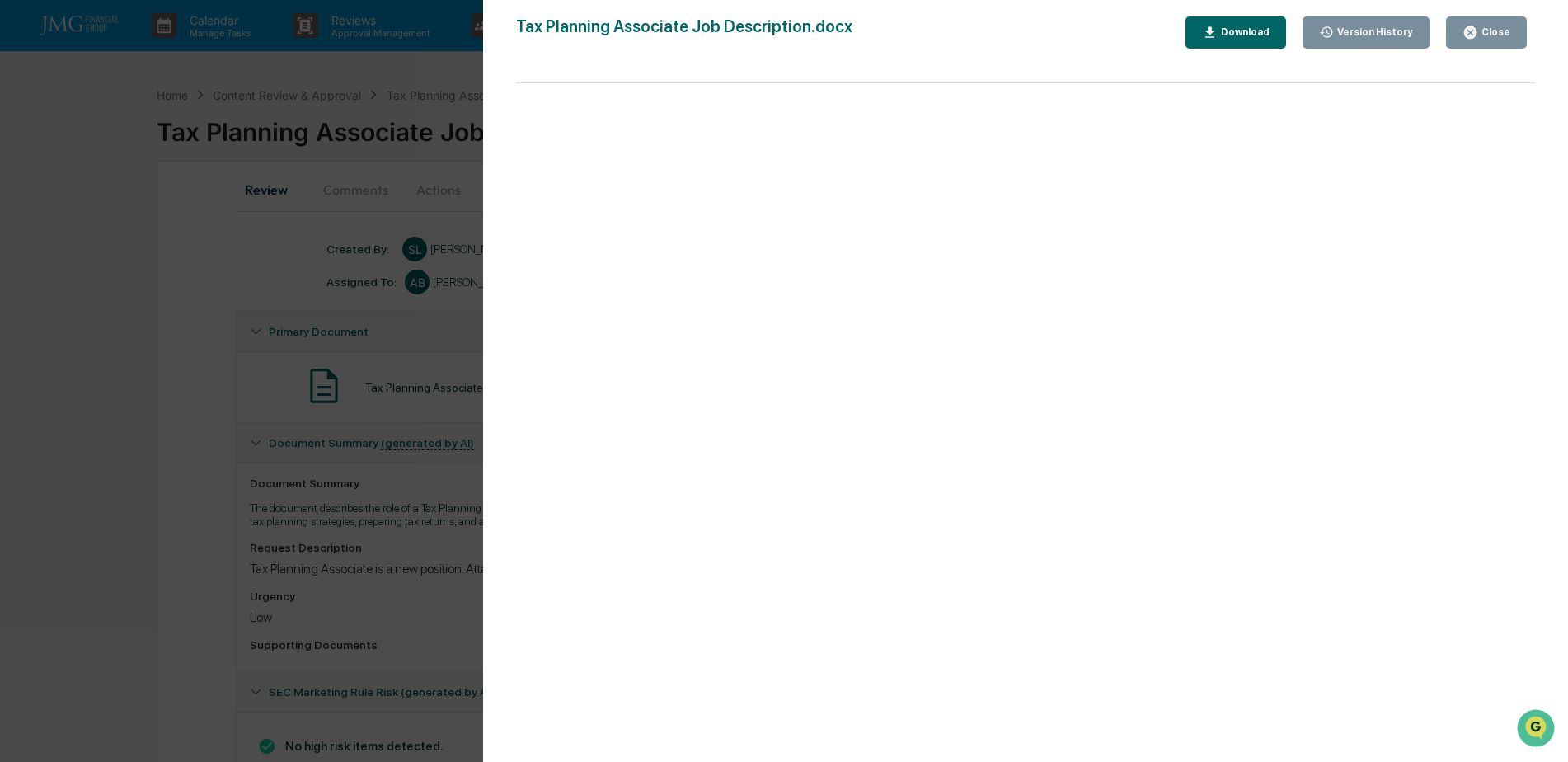
click at [1480, 23] on button "Close" at bounding box center [1486, 32] width 81 height 32
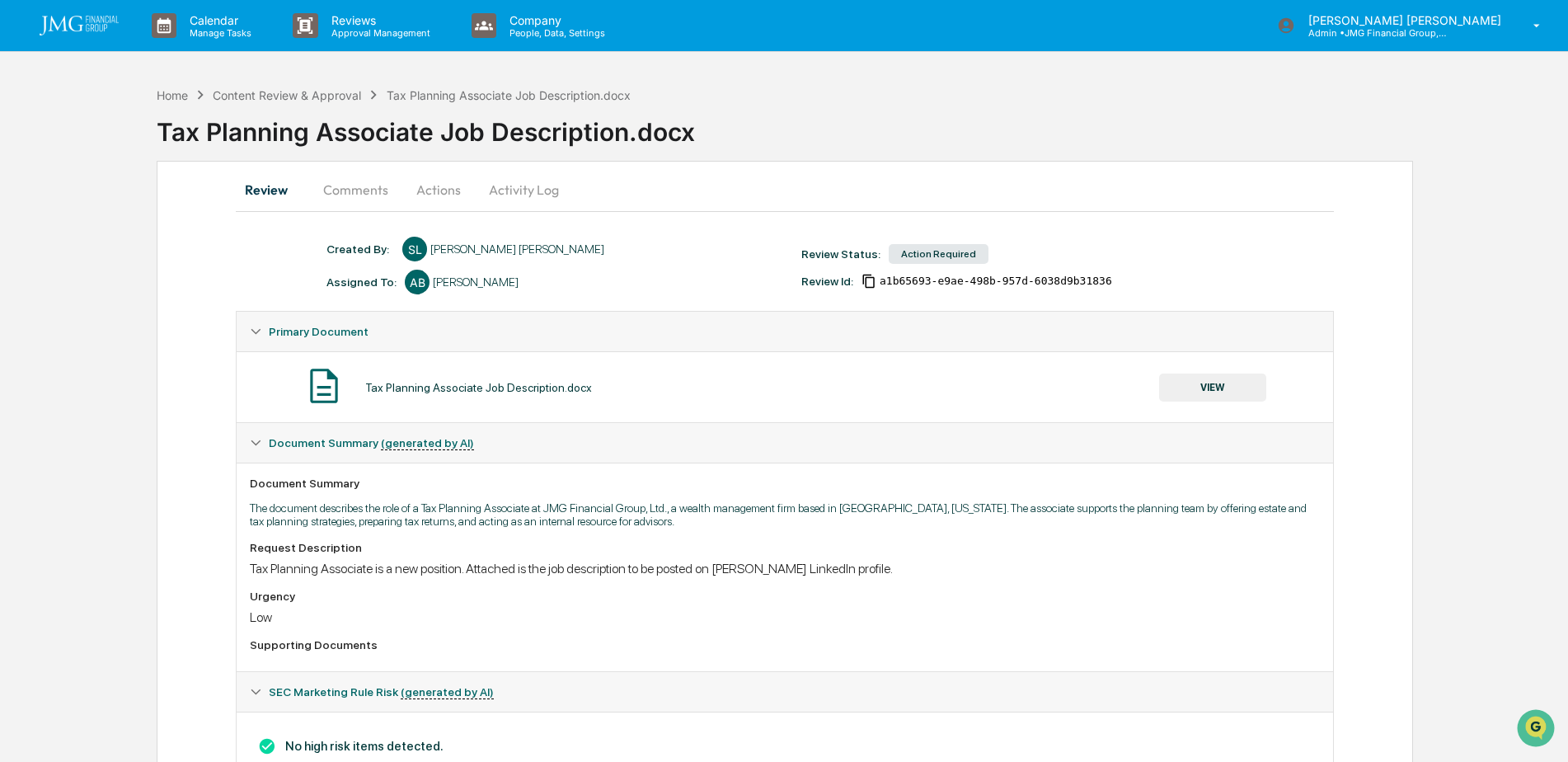
click at [340, 187] on button "Comments" at bounding box center [355, 189] width 91 height 39
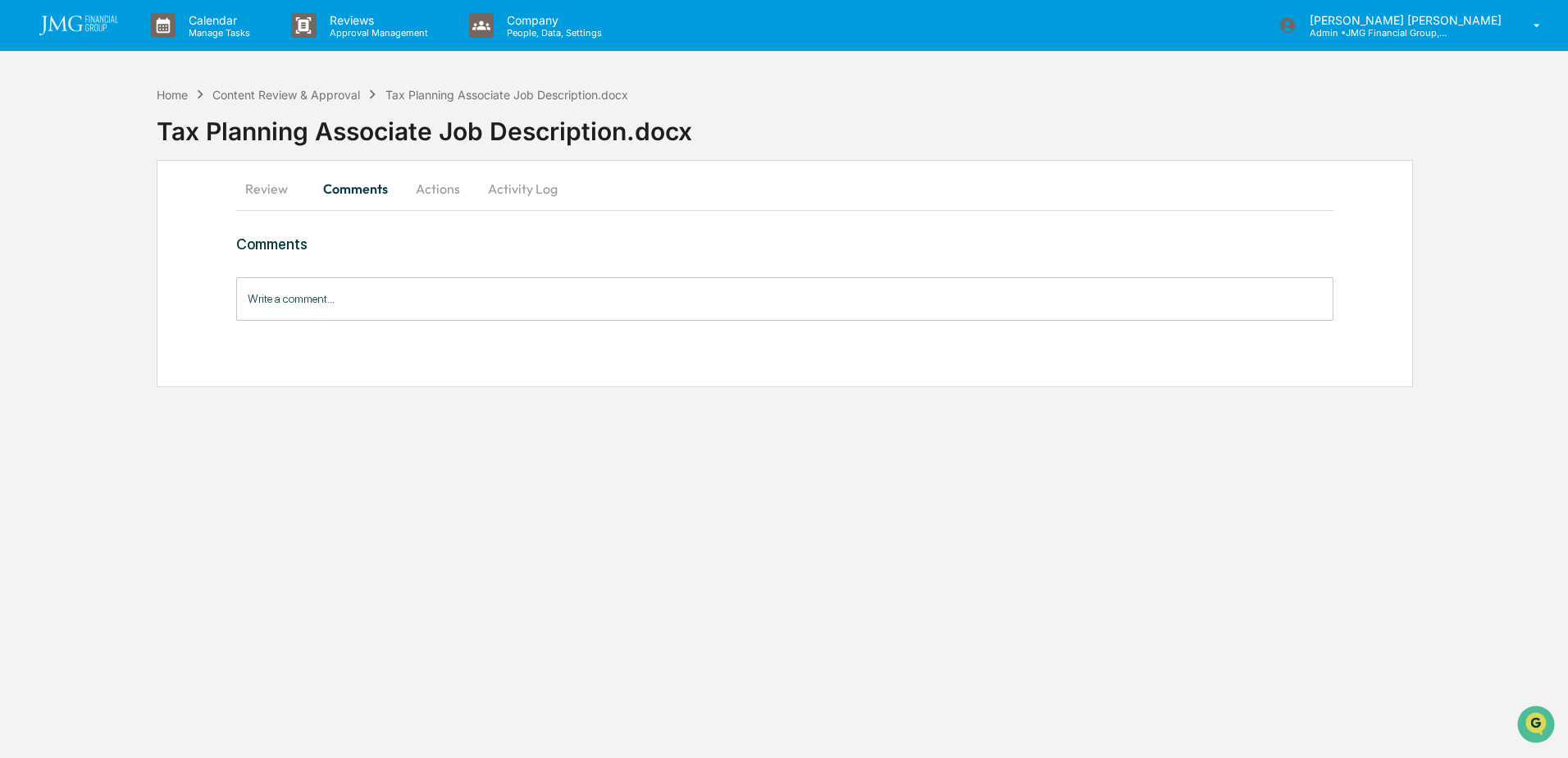
click at [520, 191] on button "Activity Log" at bounding box center [522, 188] width 96 height 39
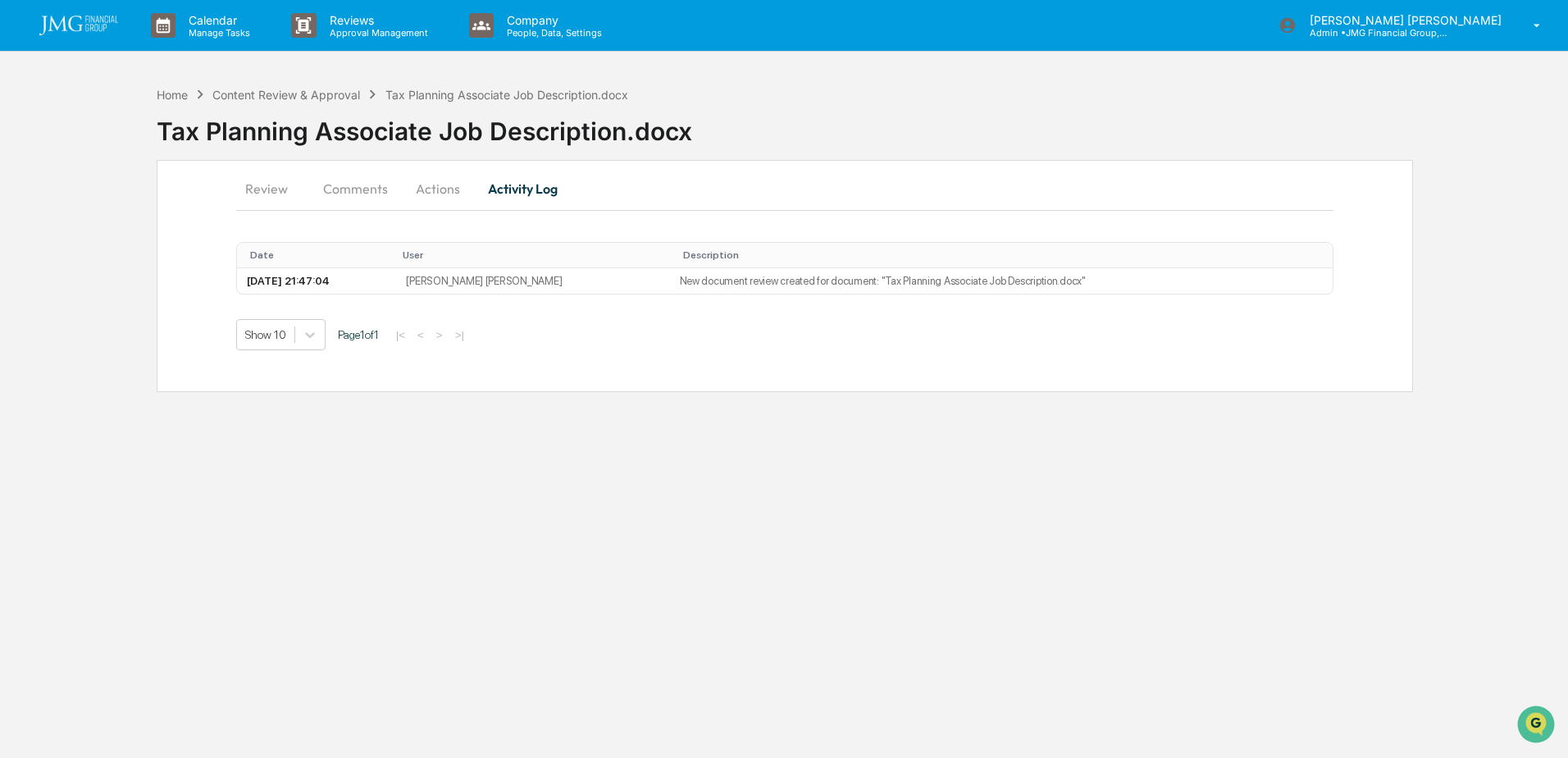
click at [358, 194] on button "Comments" at bounding box center [355, 188] width 91 height 39
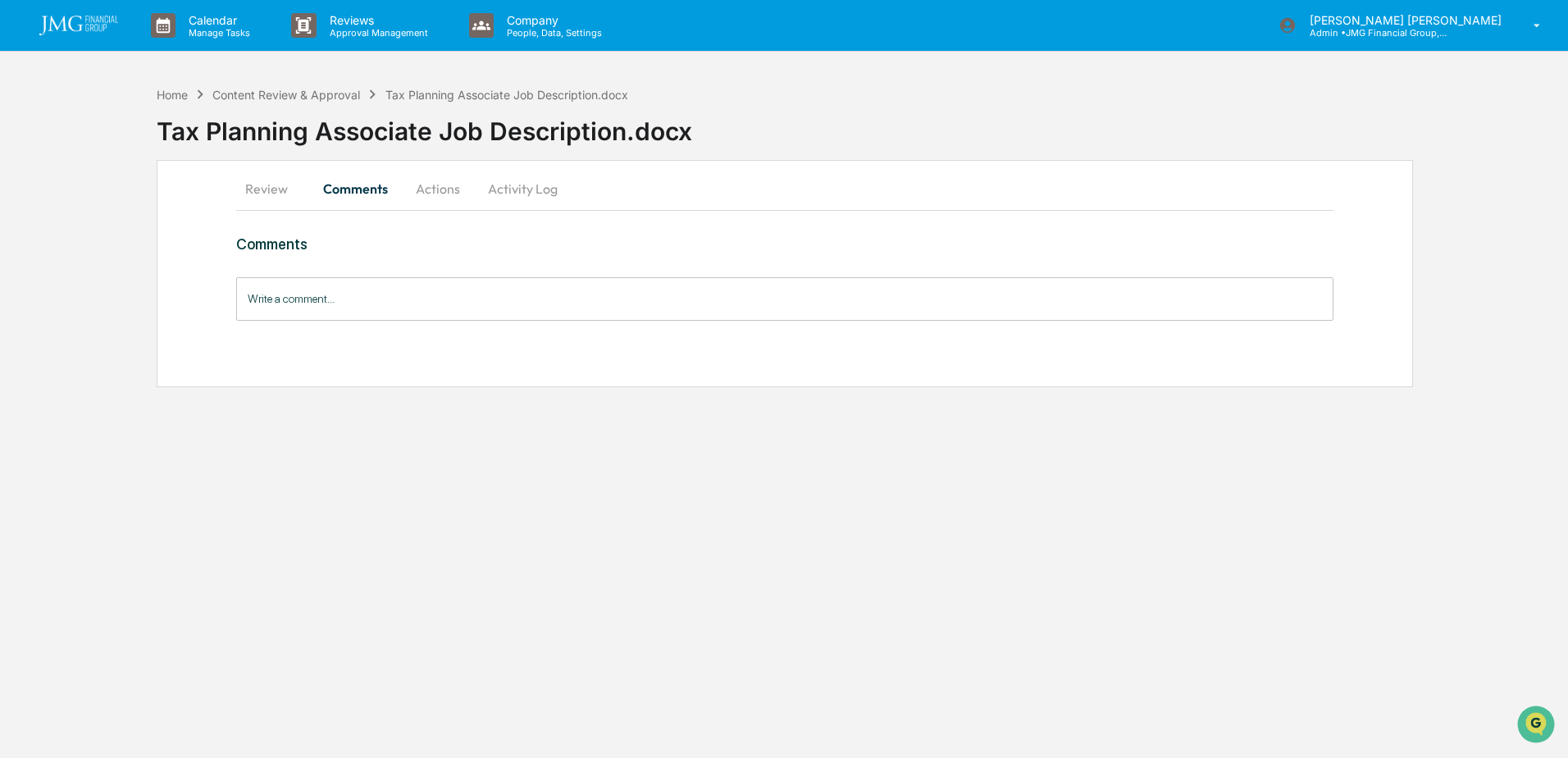
click at [268, 192] on button "Review" at bounding box center [273, 188] width 74 height 39
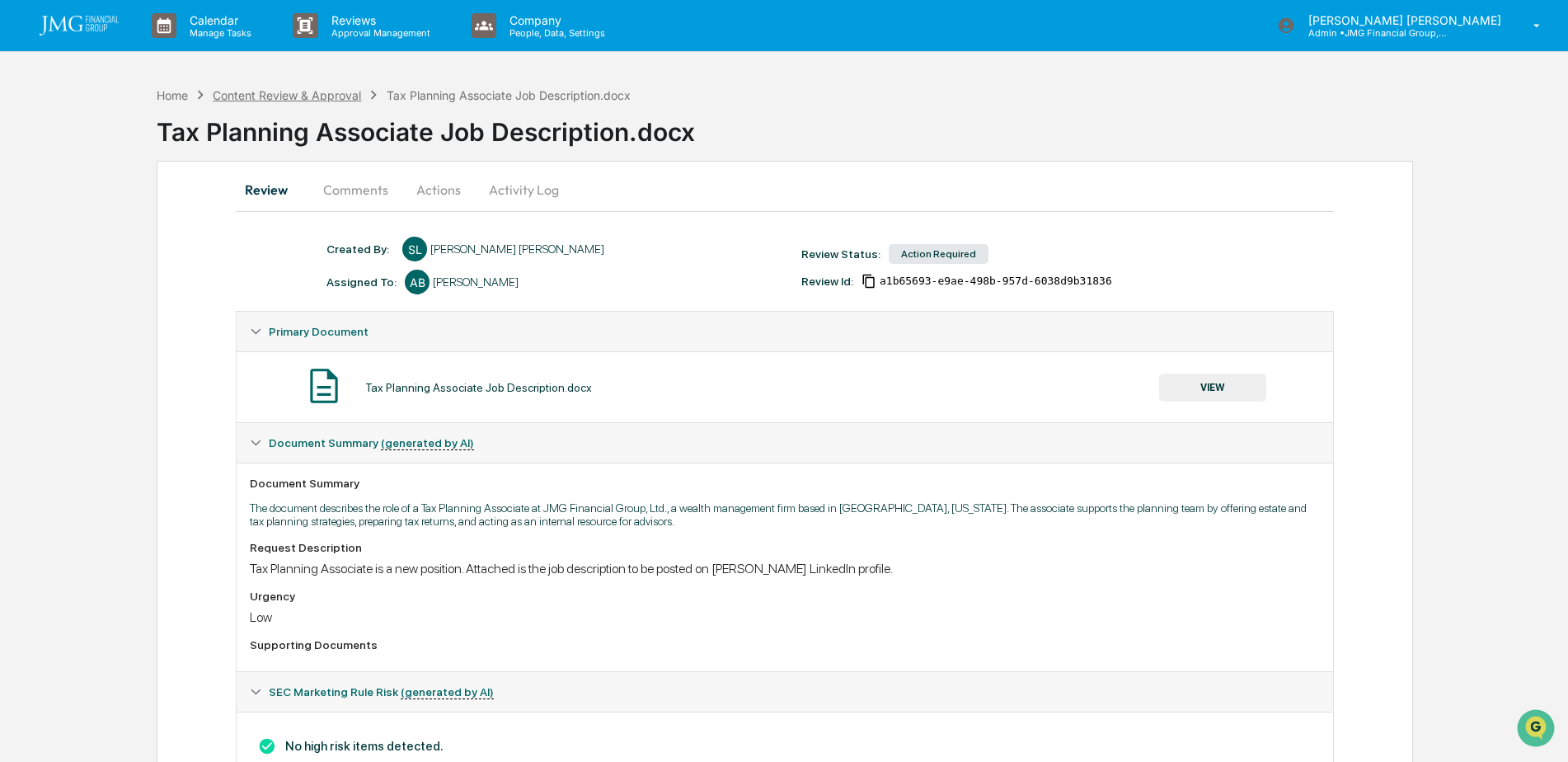
click at [313, 97] on div "Content Review & Approval" at bounding box center [286, 95] width 148 height 14
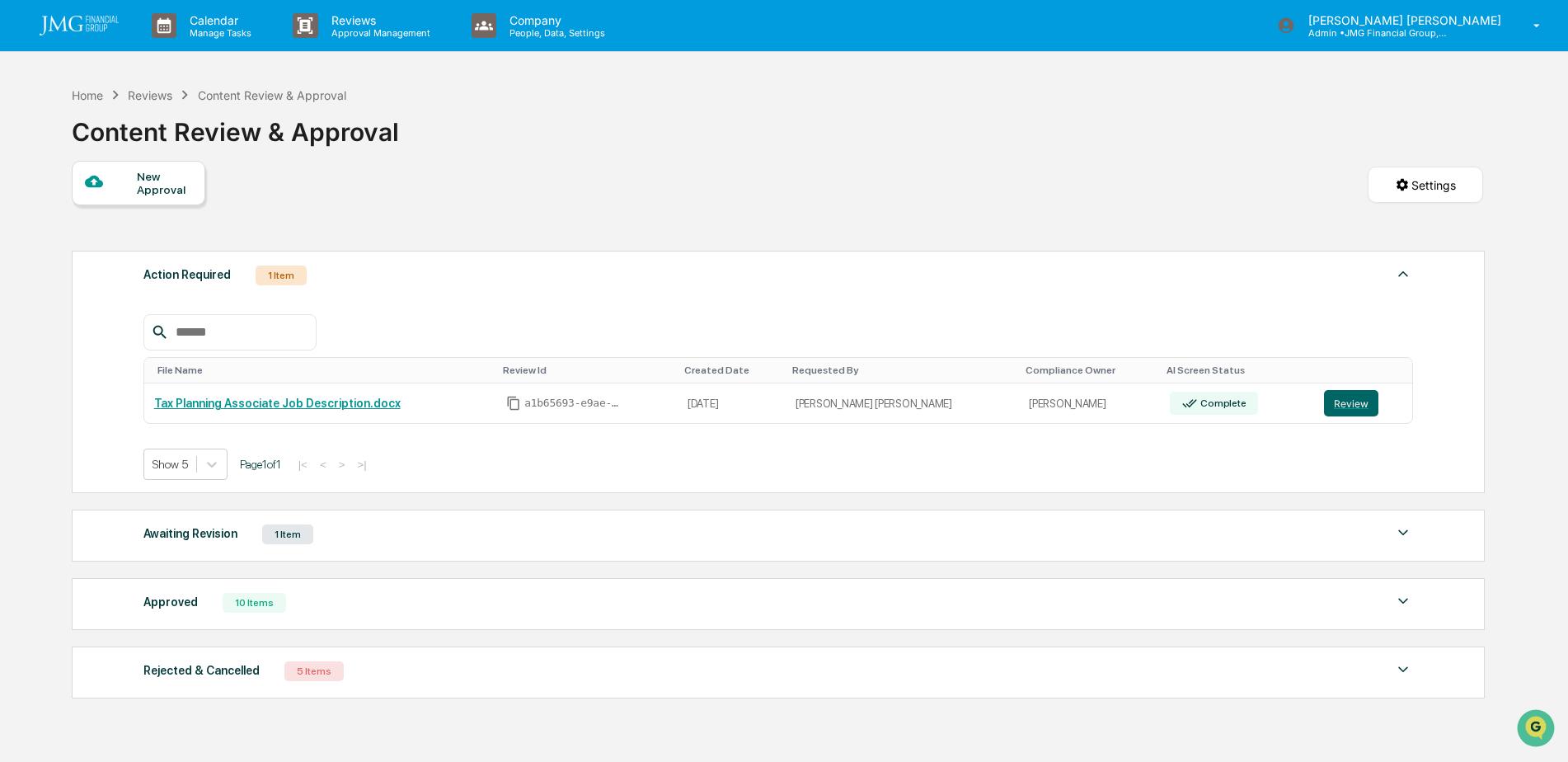
click at [1409, 544] on div at bounding box center [1403, 534] width 20 height 23
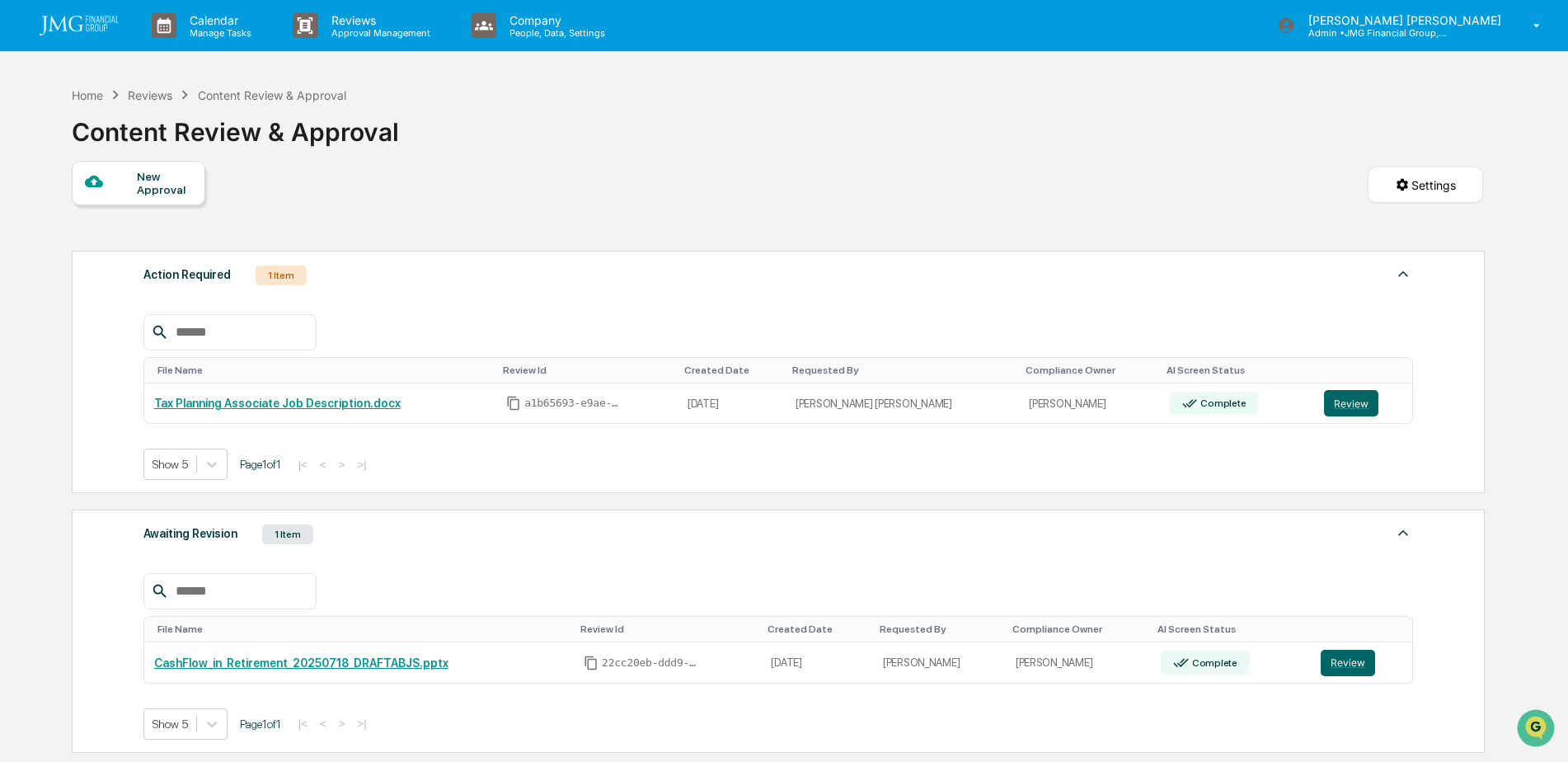
click at [1401, 534] on img at bounding box center [1403, 532] width 20 height 20
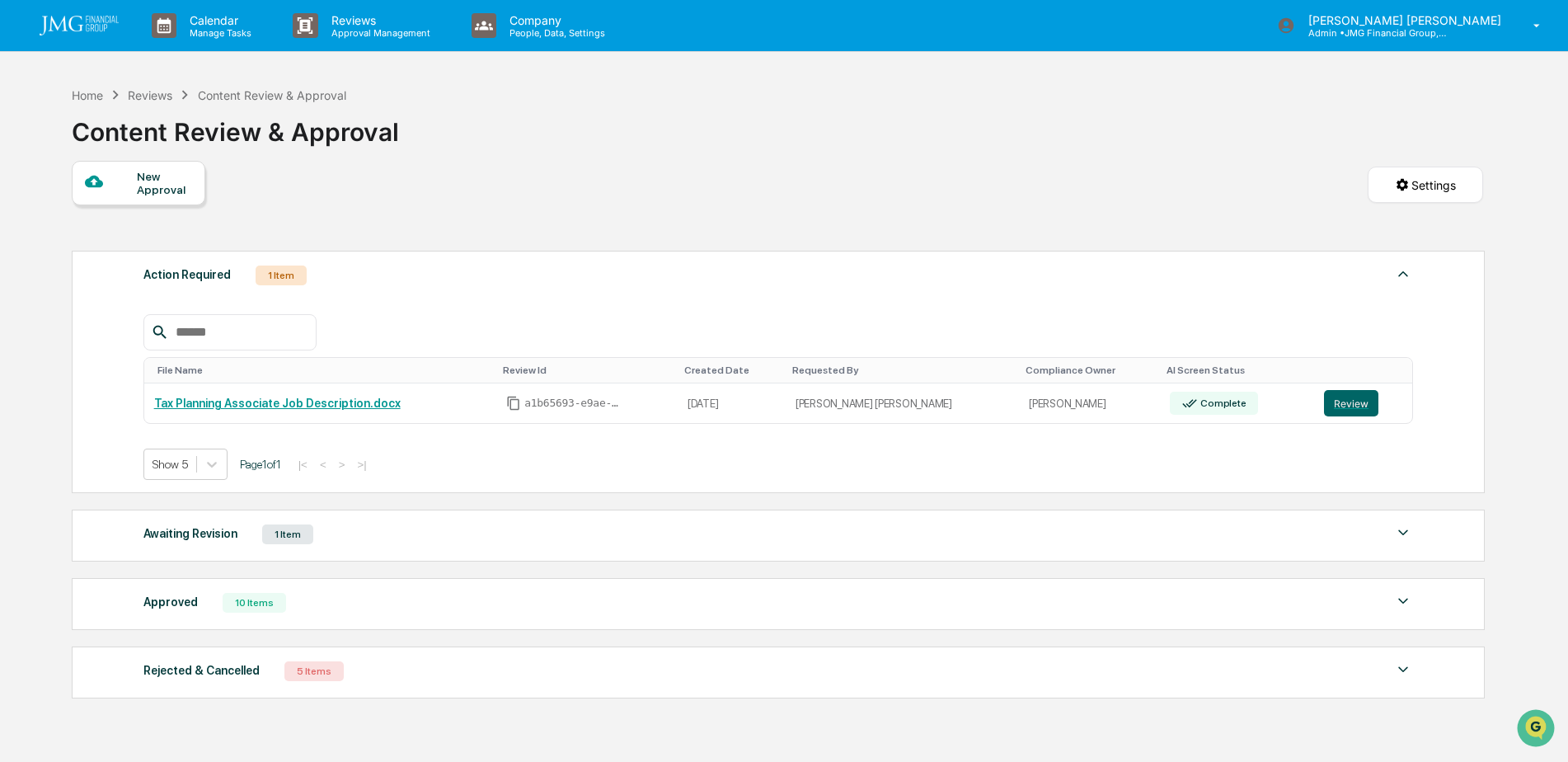
click at [1403, 602] on img at bounding box center [1403, 601] width 20 height 20
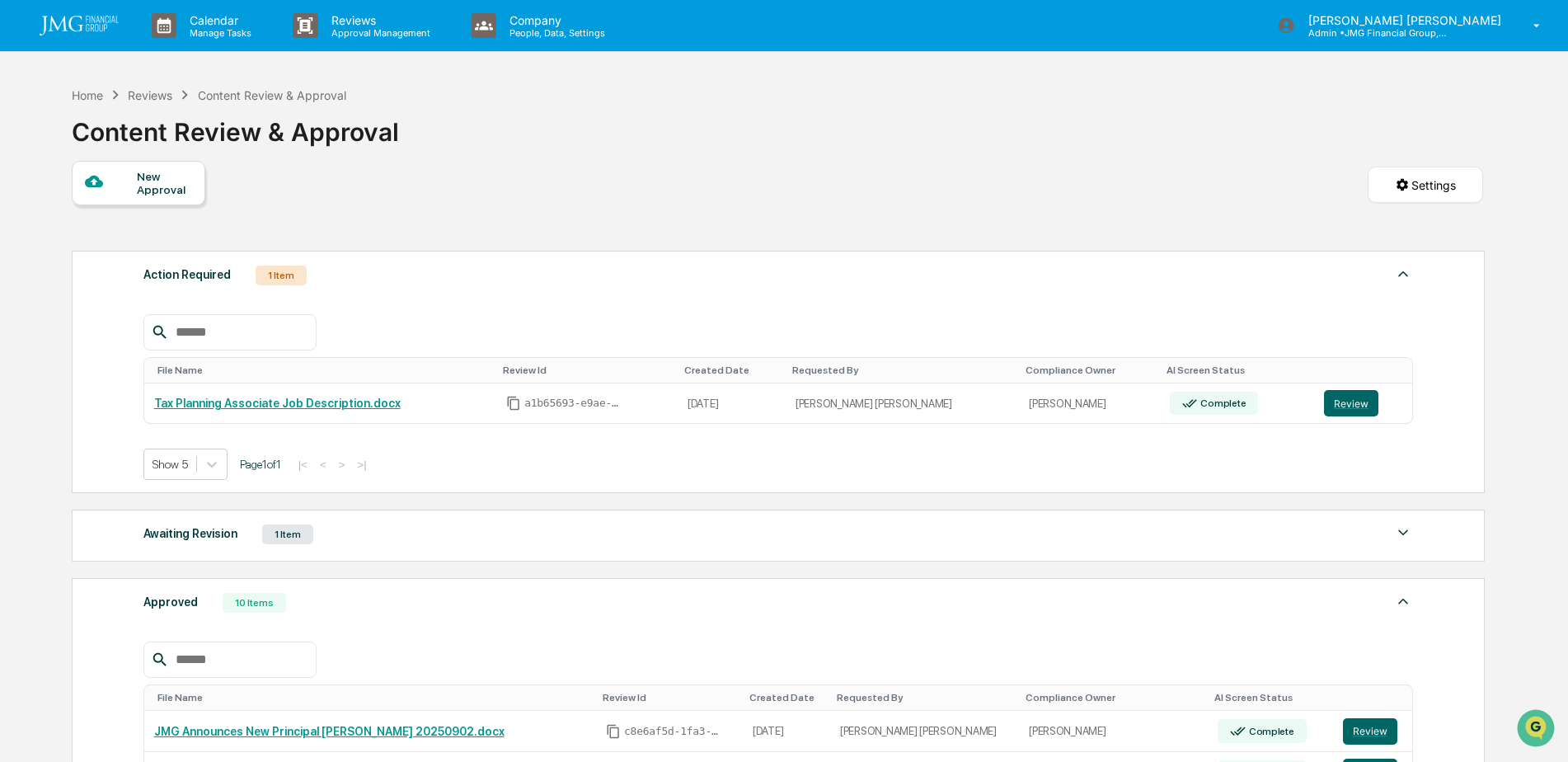
click at [1403, 602] on img at bounding box center [1403, 601] width 20 height 20
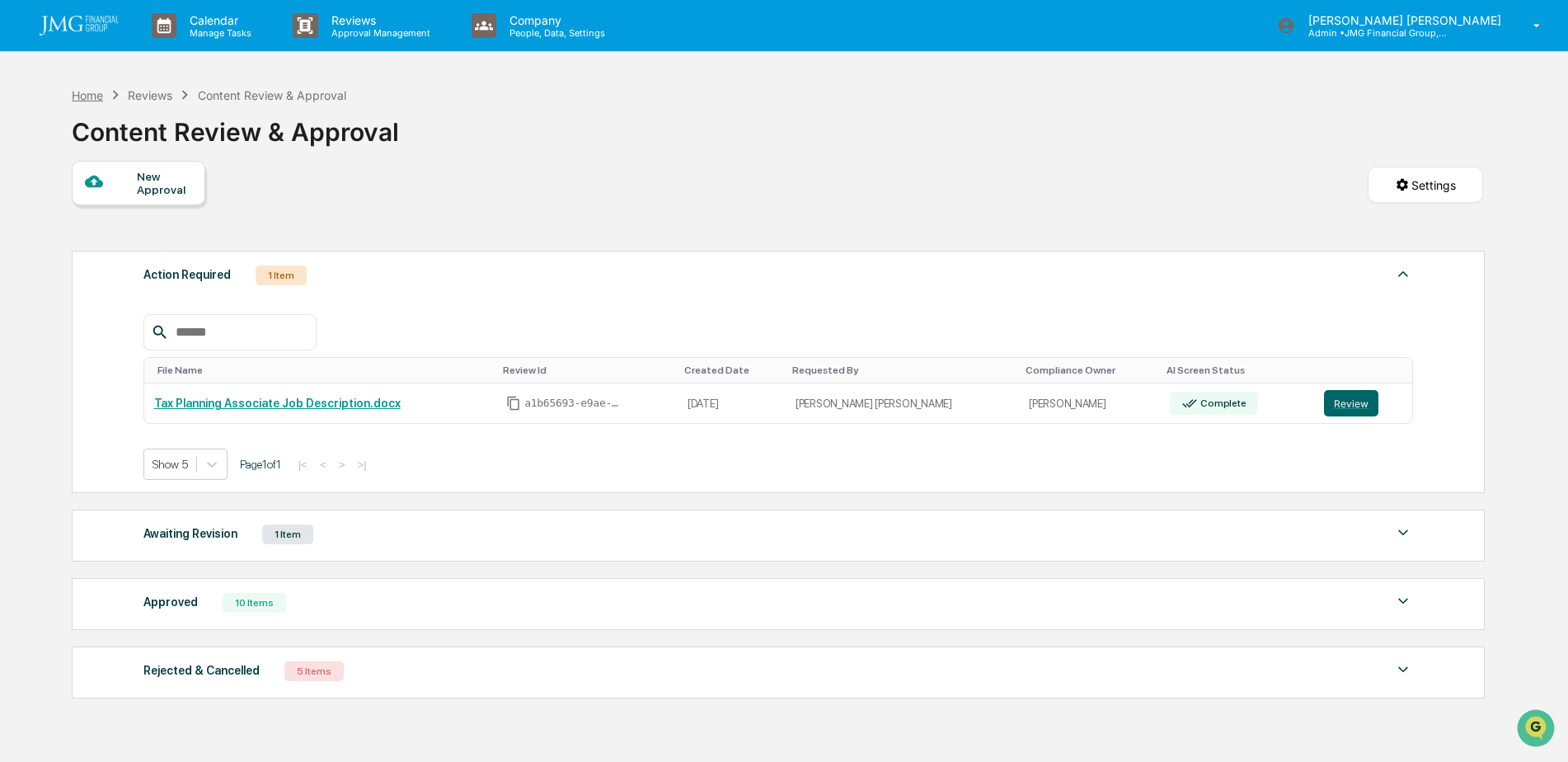
click at [84, 99] on div "Home" at bounding box center [87, 95] width 31 height 14
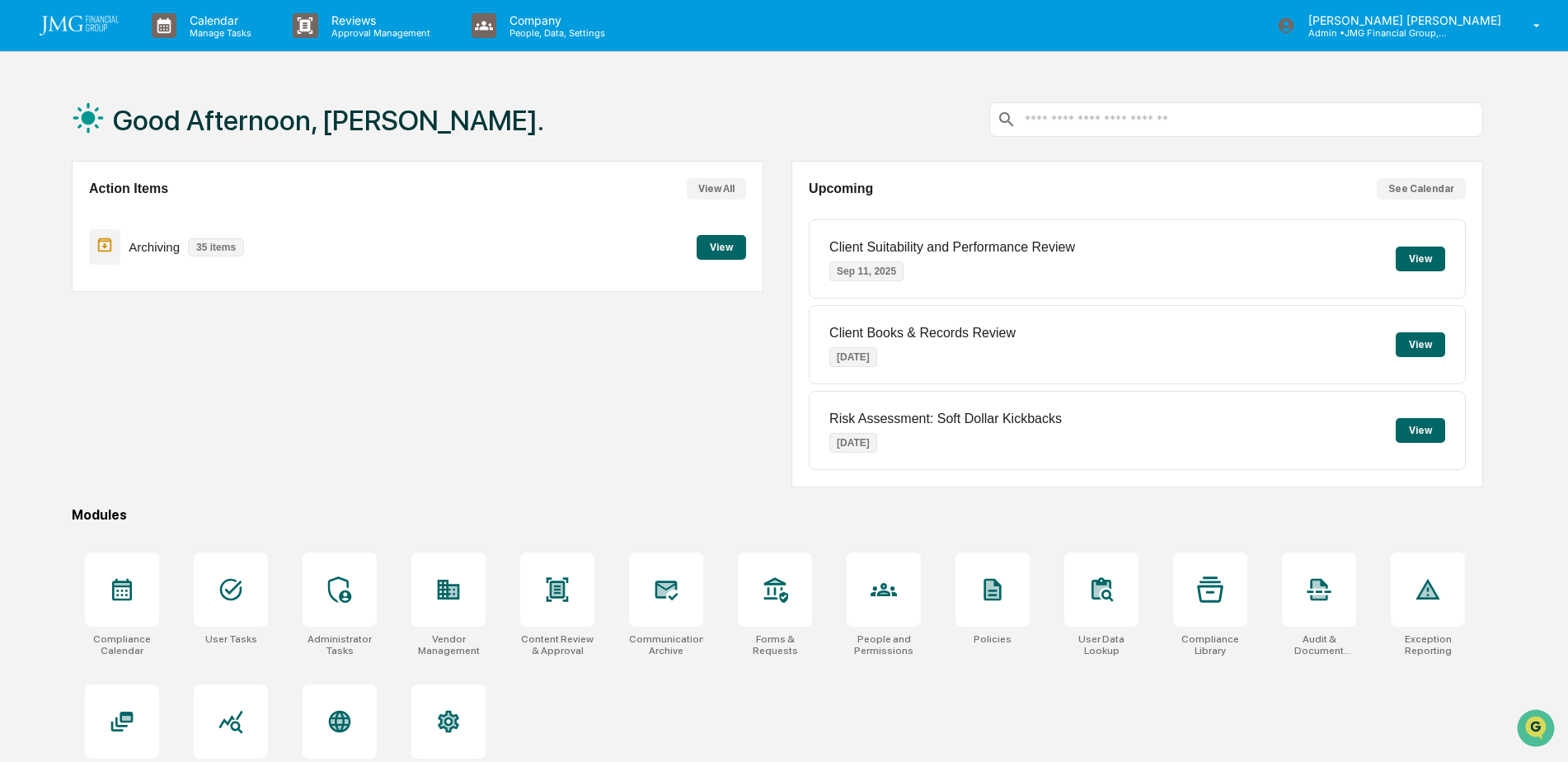
click at [840, 101] on div "Good Afternoon, [PERSON_NAME]." at bounding box center [777, 119] width 1411 height 83
click at [239, 578] on icon at bounding box center [231, 590] width 26 height 26
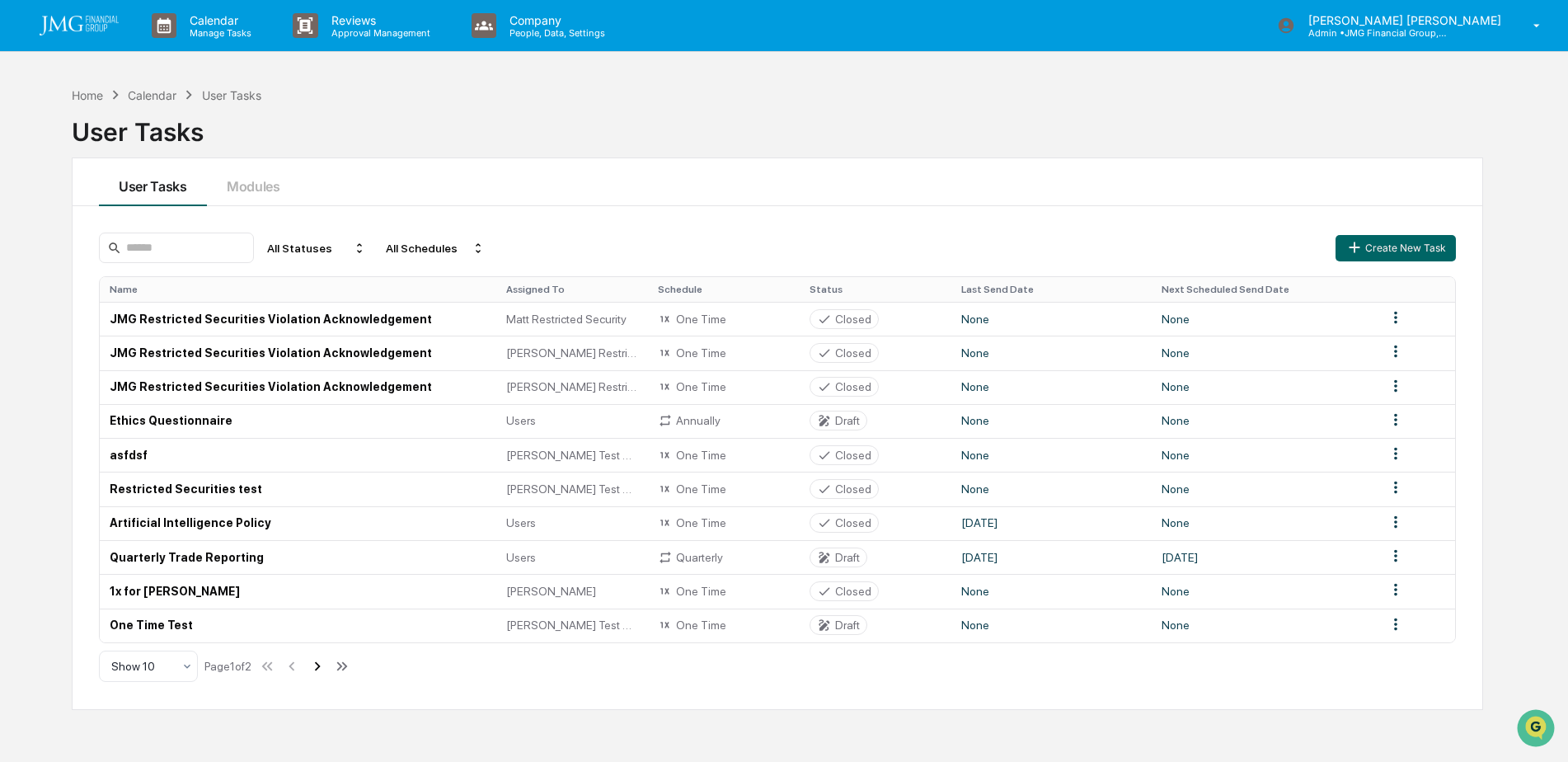
click at [319, 662] on icon at bounding box center [317, 666] width 18 height 18
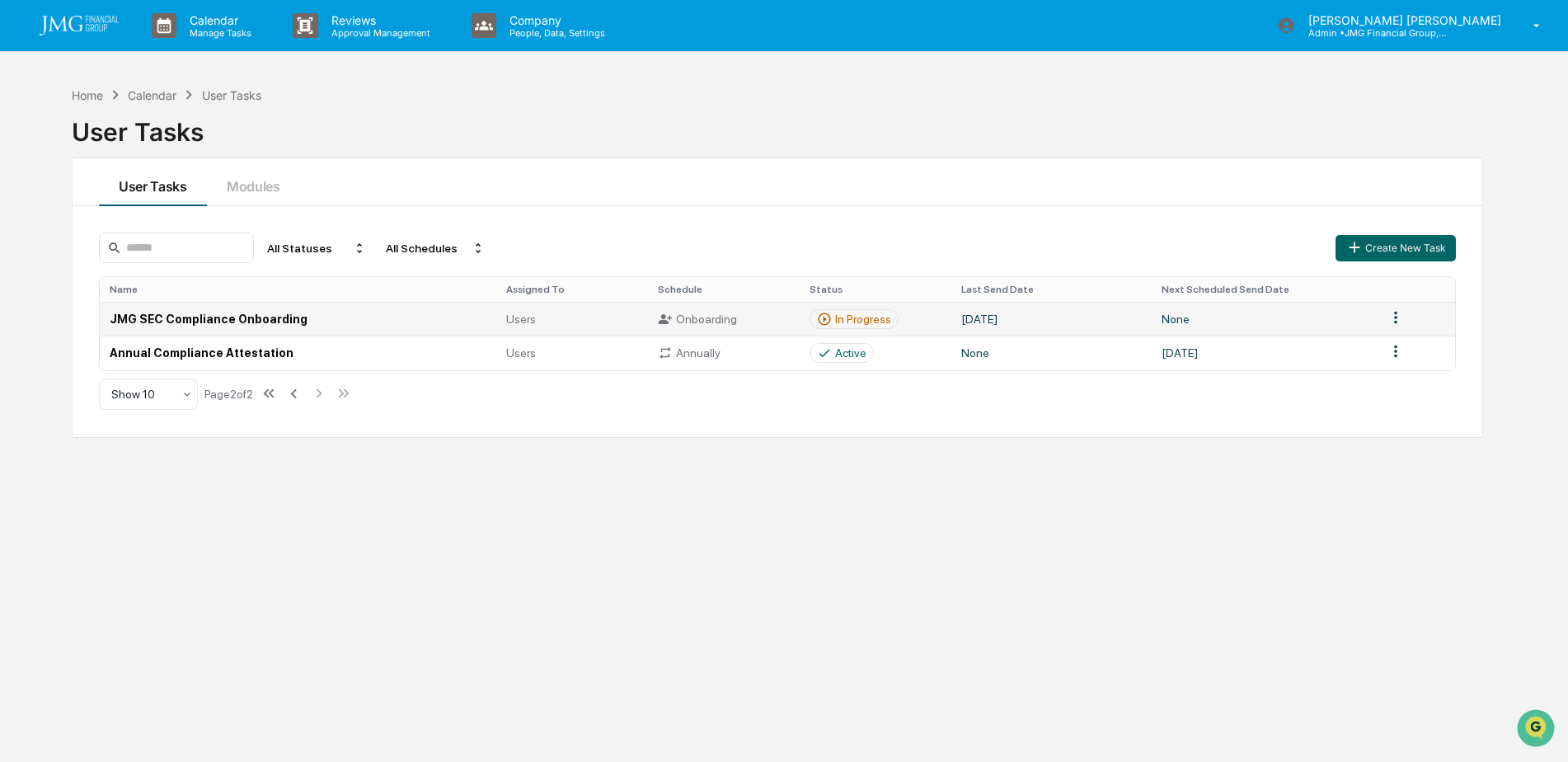
click at [898, 320] on td "In Progress" at bounding box center [876, 319] width 151 height 34
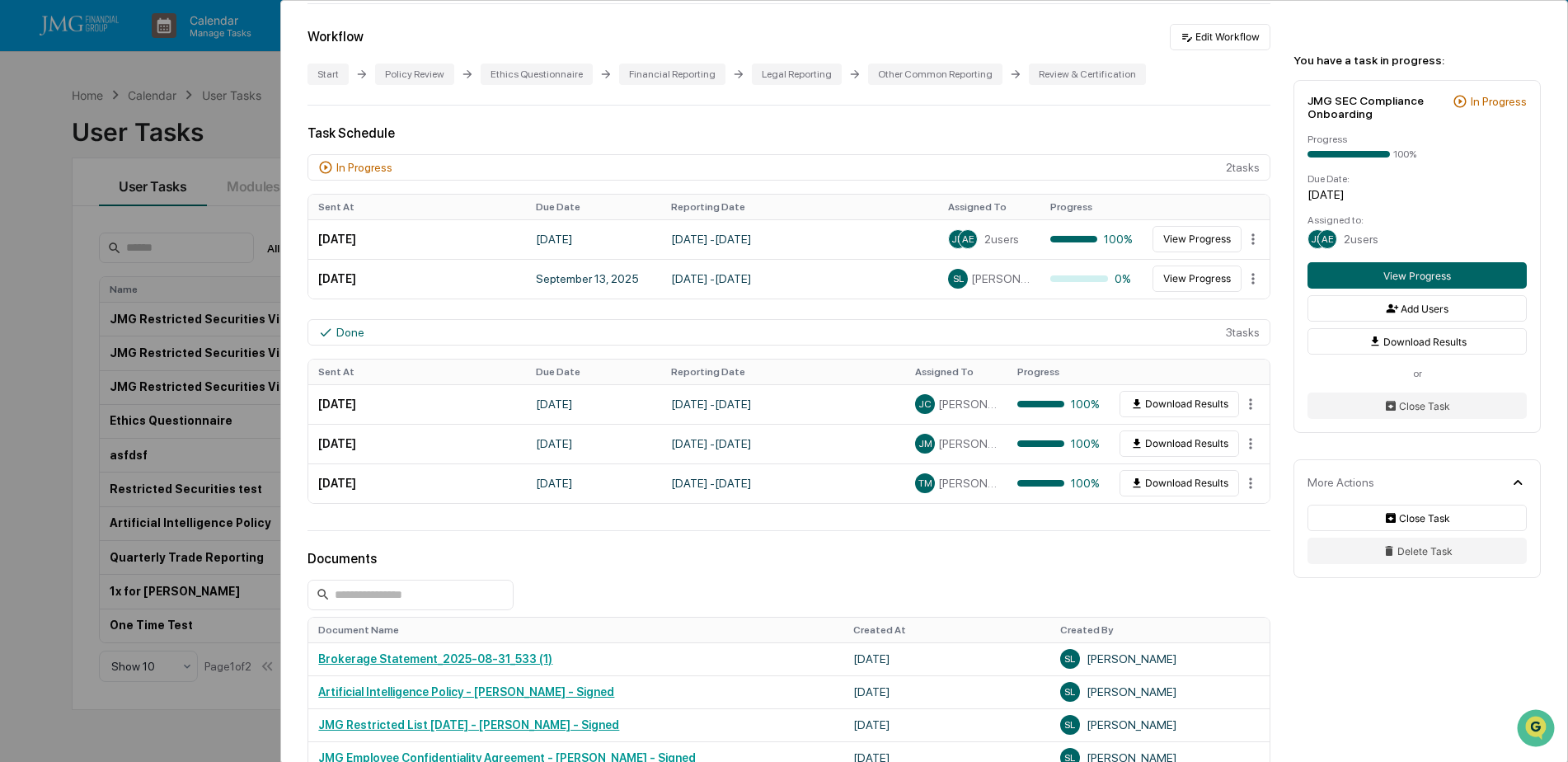
scroll to position [247, 0]
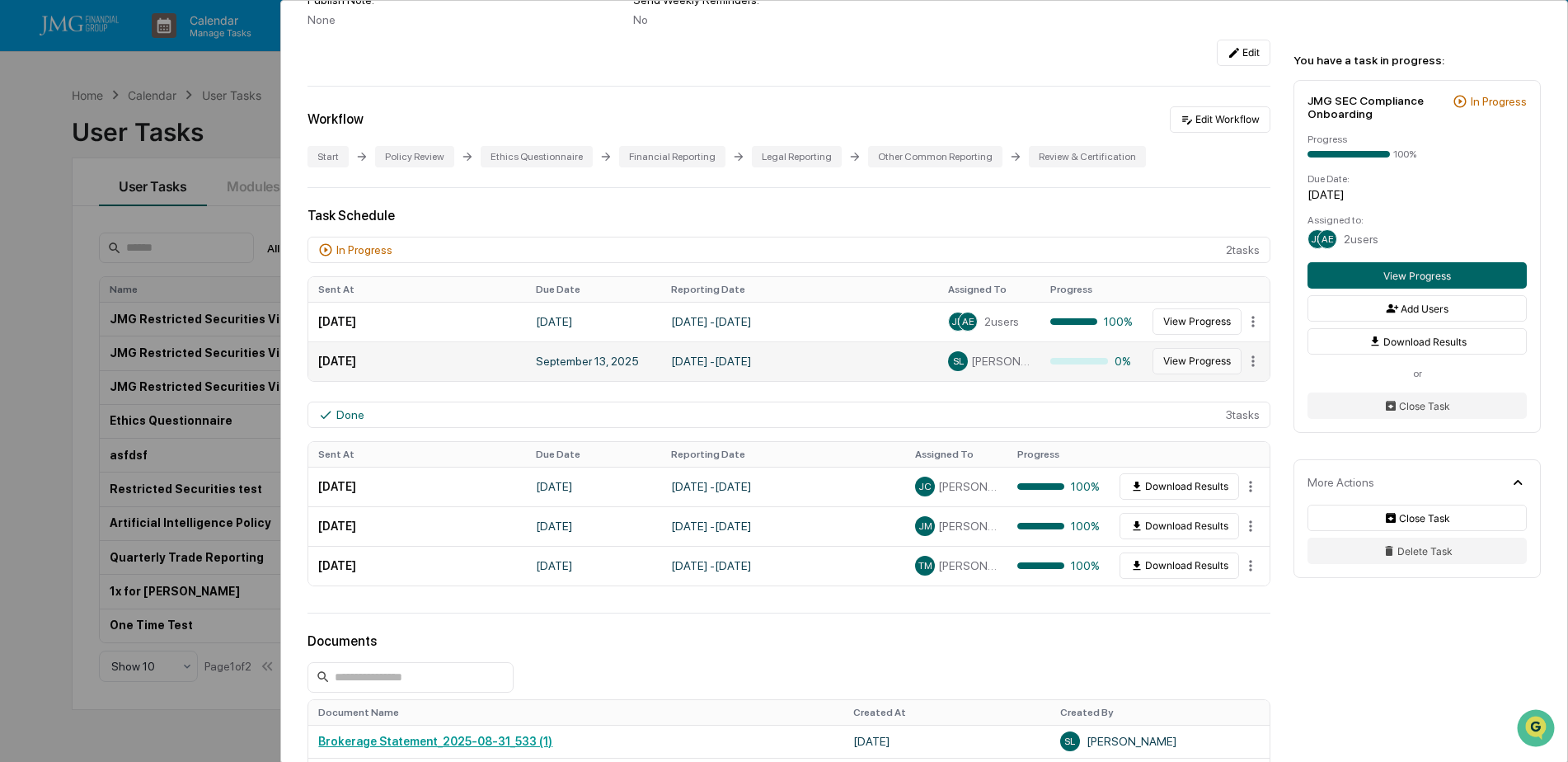
click at [1186, 366] on button "View Progress" at bounding box center [1197, 361] width 89 height 26
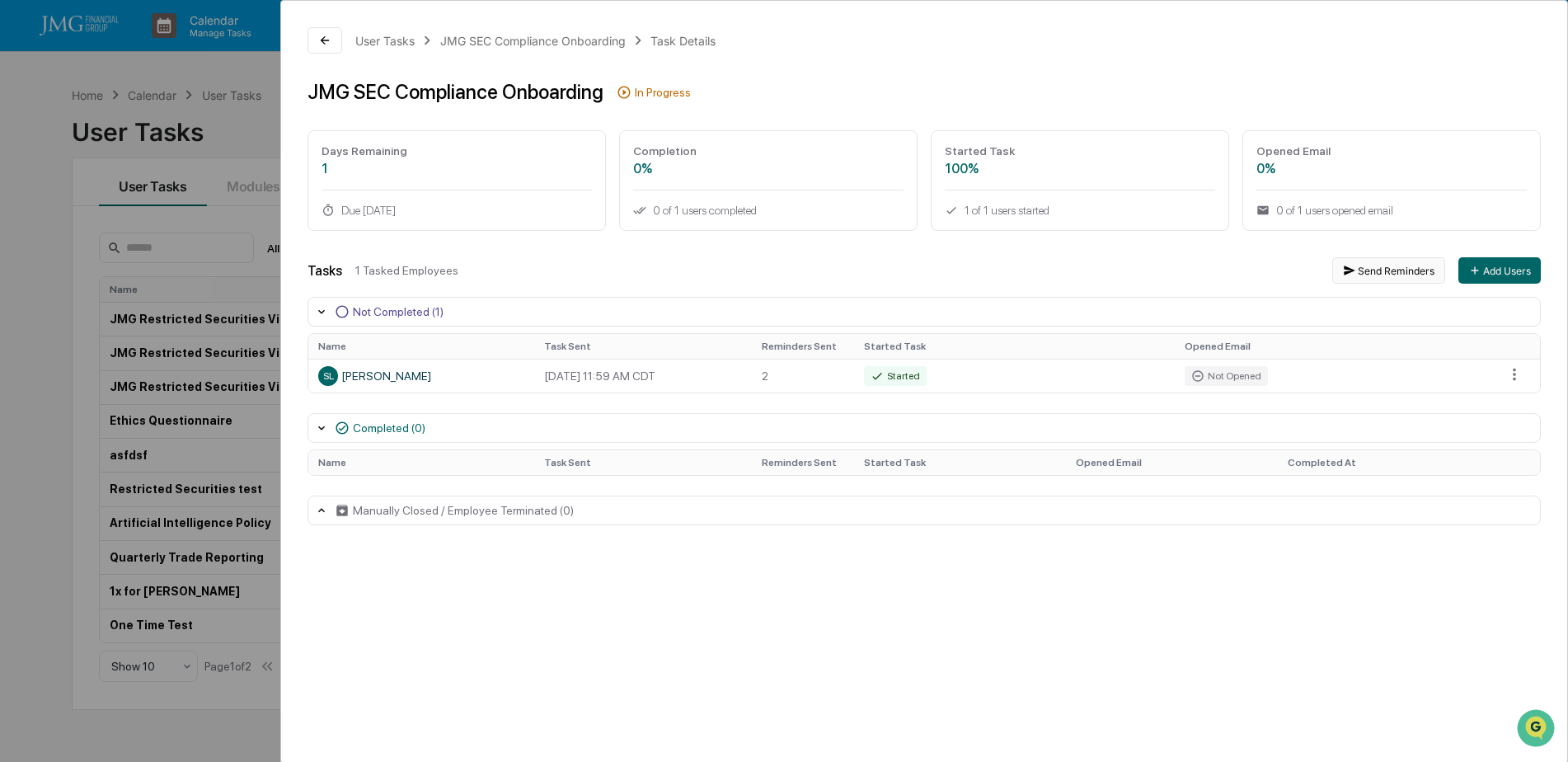
click at [1361, 275] on button "Send Reminders" at bounding box center [1389, 270] width 113 height 26
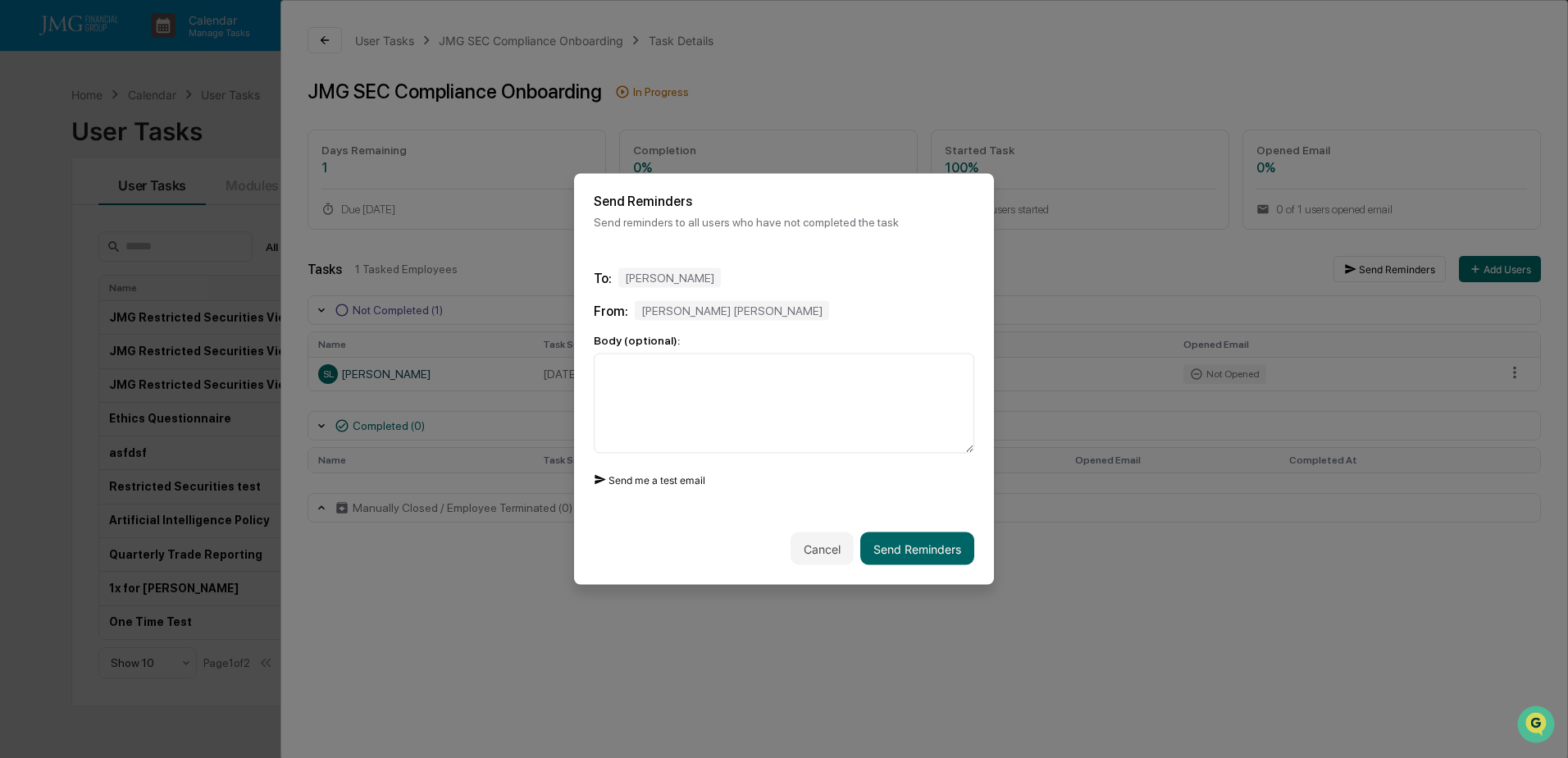
click at [685, 479] on button "Send me a test email" at bounding box center [649, 480] width 112 height 26
click at [907, 256] on div "To: [PERSON_NAME] From: [PERSON_NAME] [PERSON_NAME] Body (optional): Send me a …" at bounding box center [784, 380] width 420 height 264
click at [938, 548] on button "Send Reminders" at bounding box center [917, 549] width 114 height 33
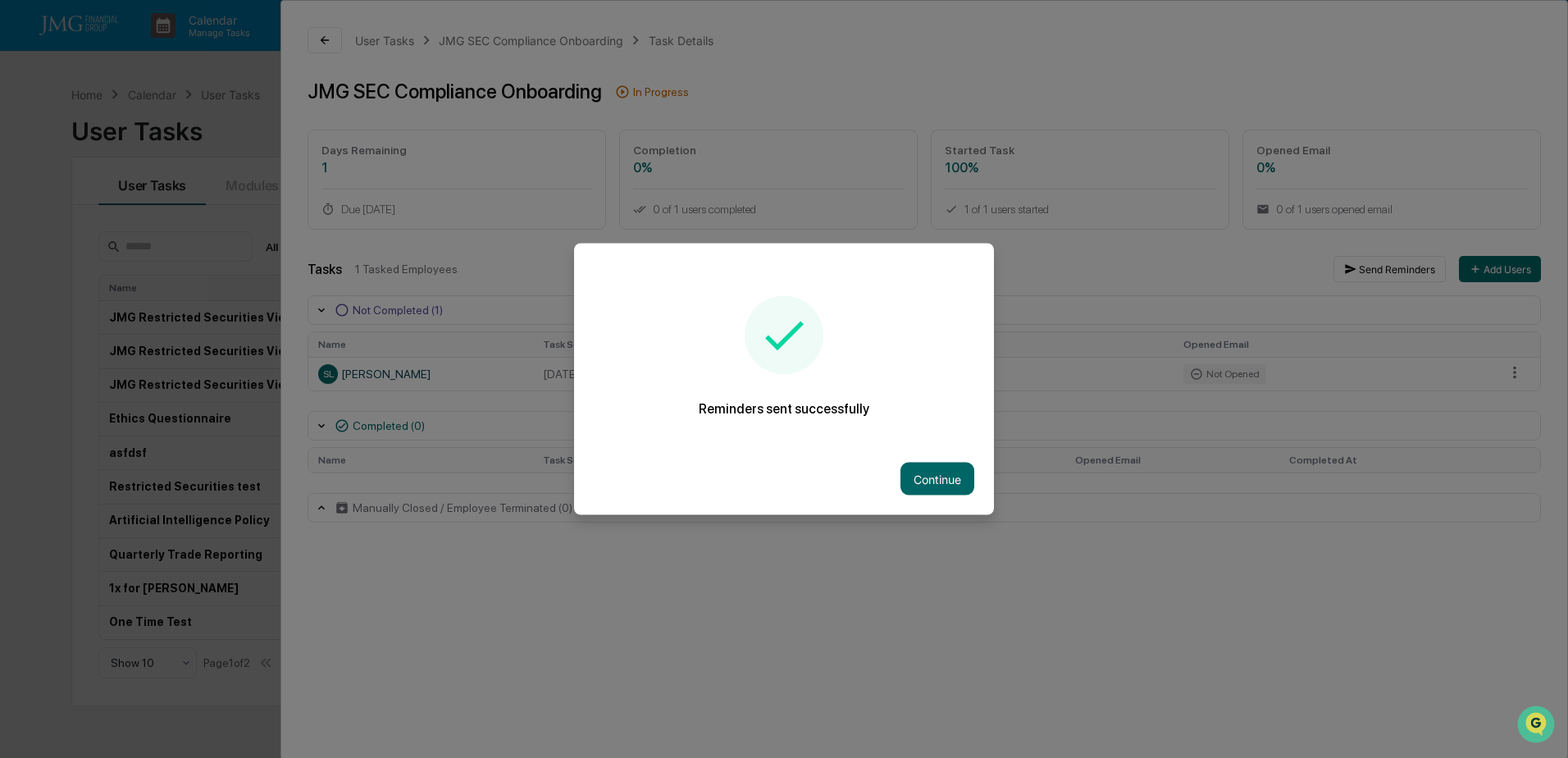
click at [947, 488] on button "Continue" at bounding box center [937, 479] width 74 height 33
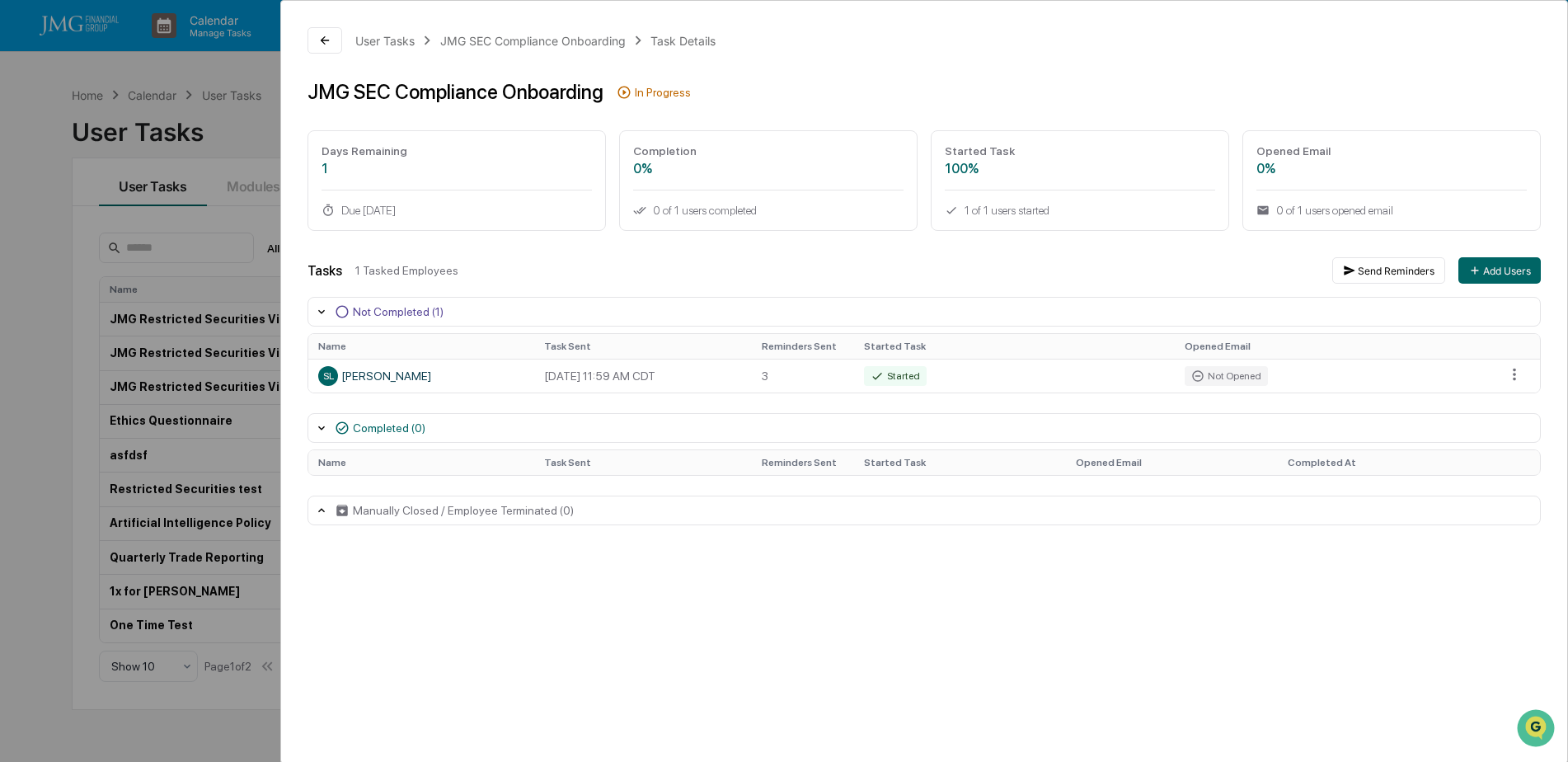
click at [155, 68] on div "User Tasks JMG SEC Compliance Onboarding Task Details JMG SEC Compliance Onboar…" at bounding box center [784, 381] width 1568 height 762
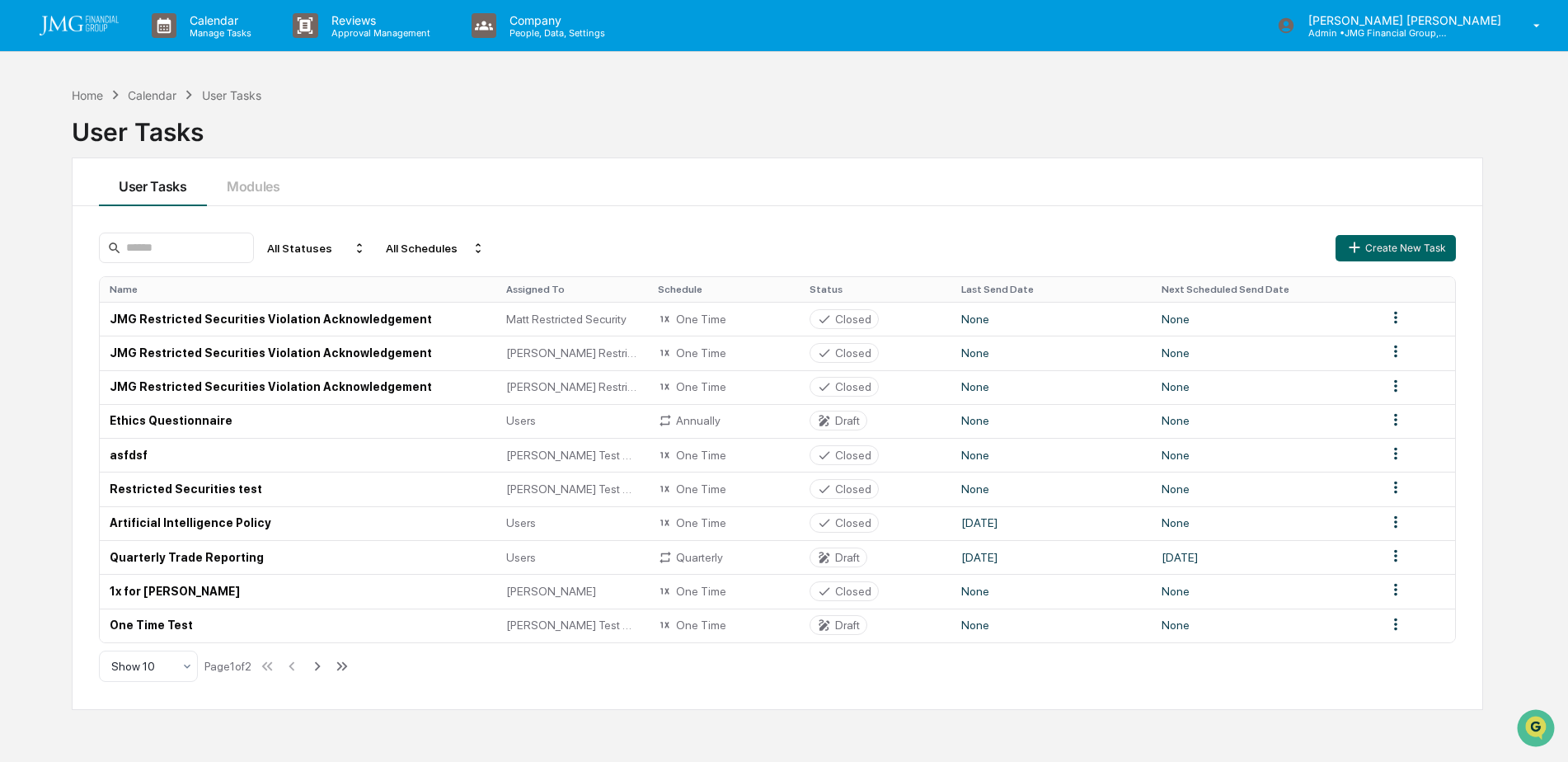
click at [326, 667] on icon at bounding box center [317, 666] width 18 height 18
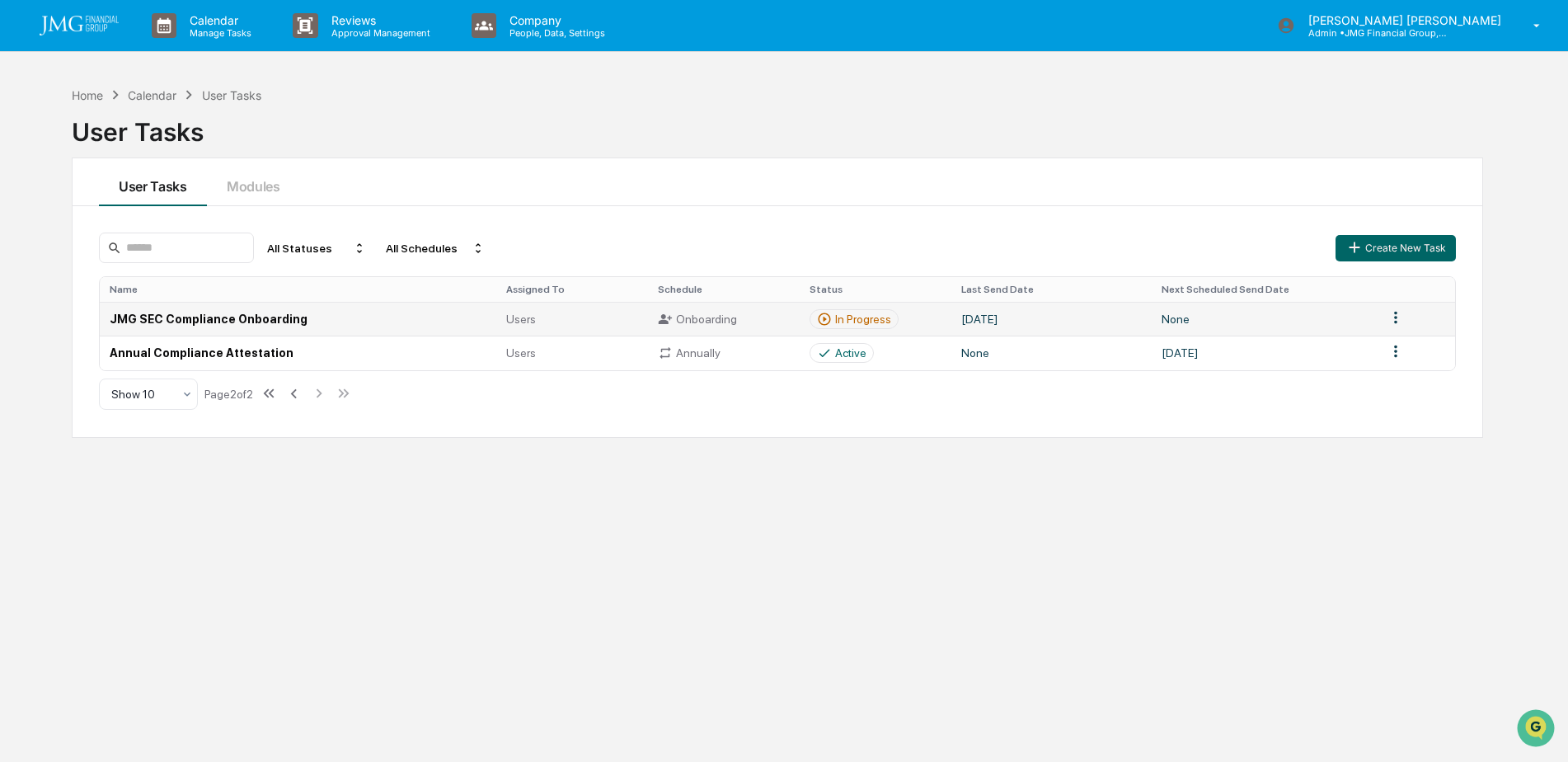
click at [887, 317] on div "In Progress" at bounding box center [863, 319] width 56 height 13
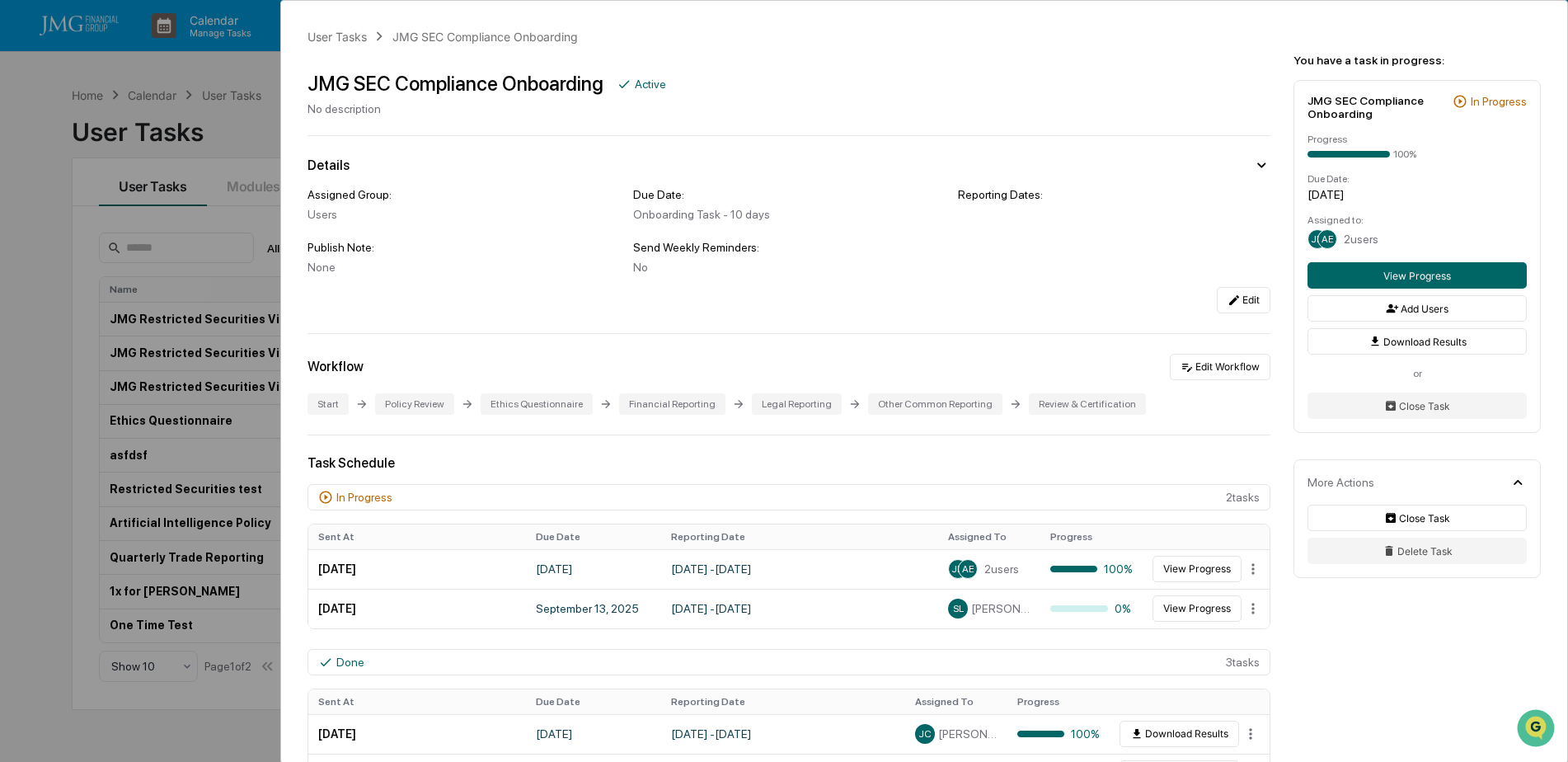
click at [230, 129] on div "User Tasks JMG SEC Compliance Onboarding JMG SEC Compliance Onboarding Active N…" at bounding box center [784, 381] width 1568 height 762
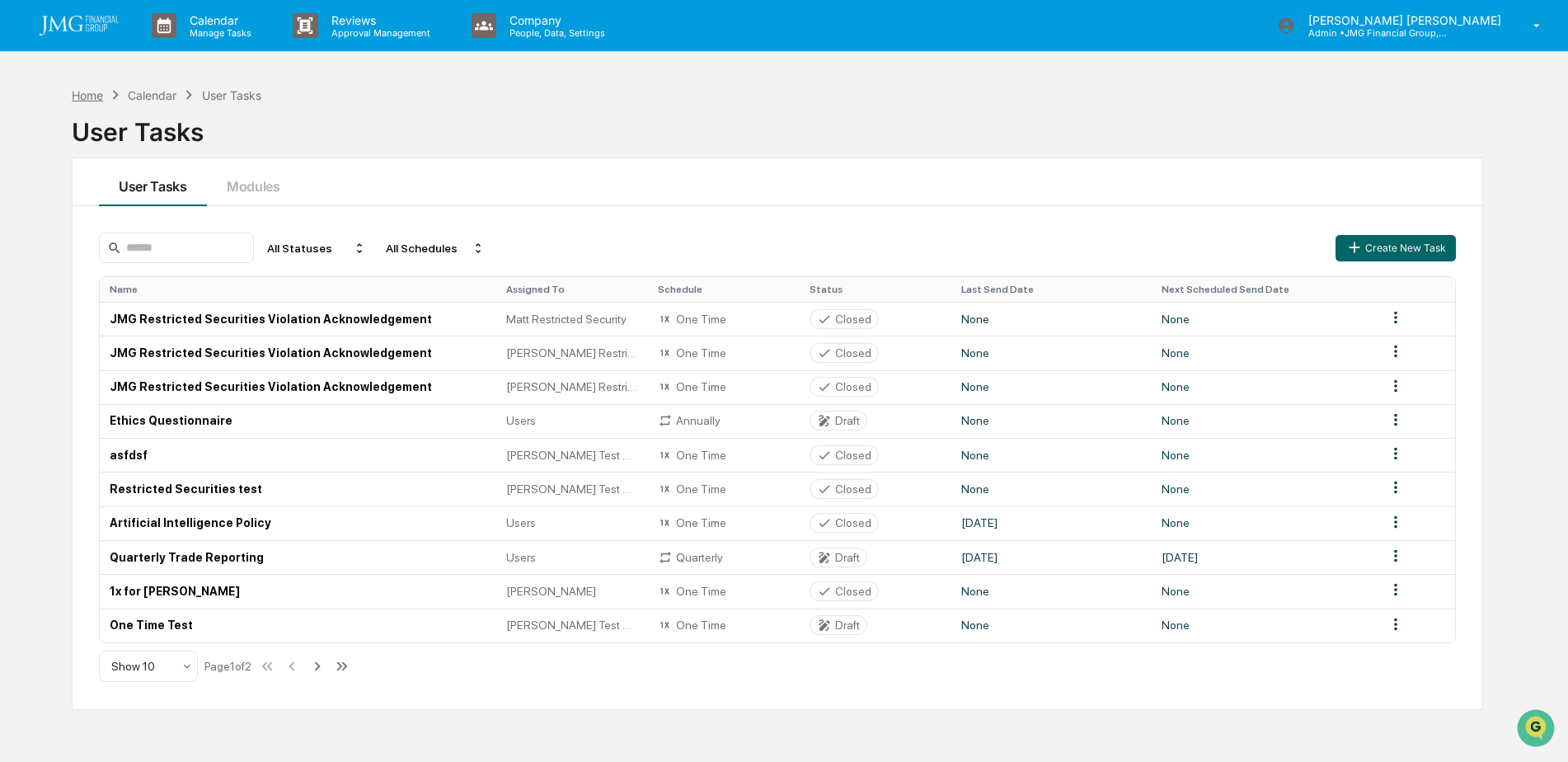
click at [97, 91] on div "Home" at bounding box center [87, 95] width 31 height 14
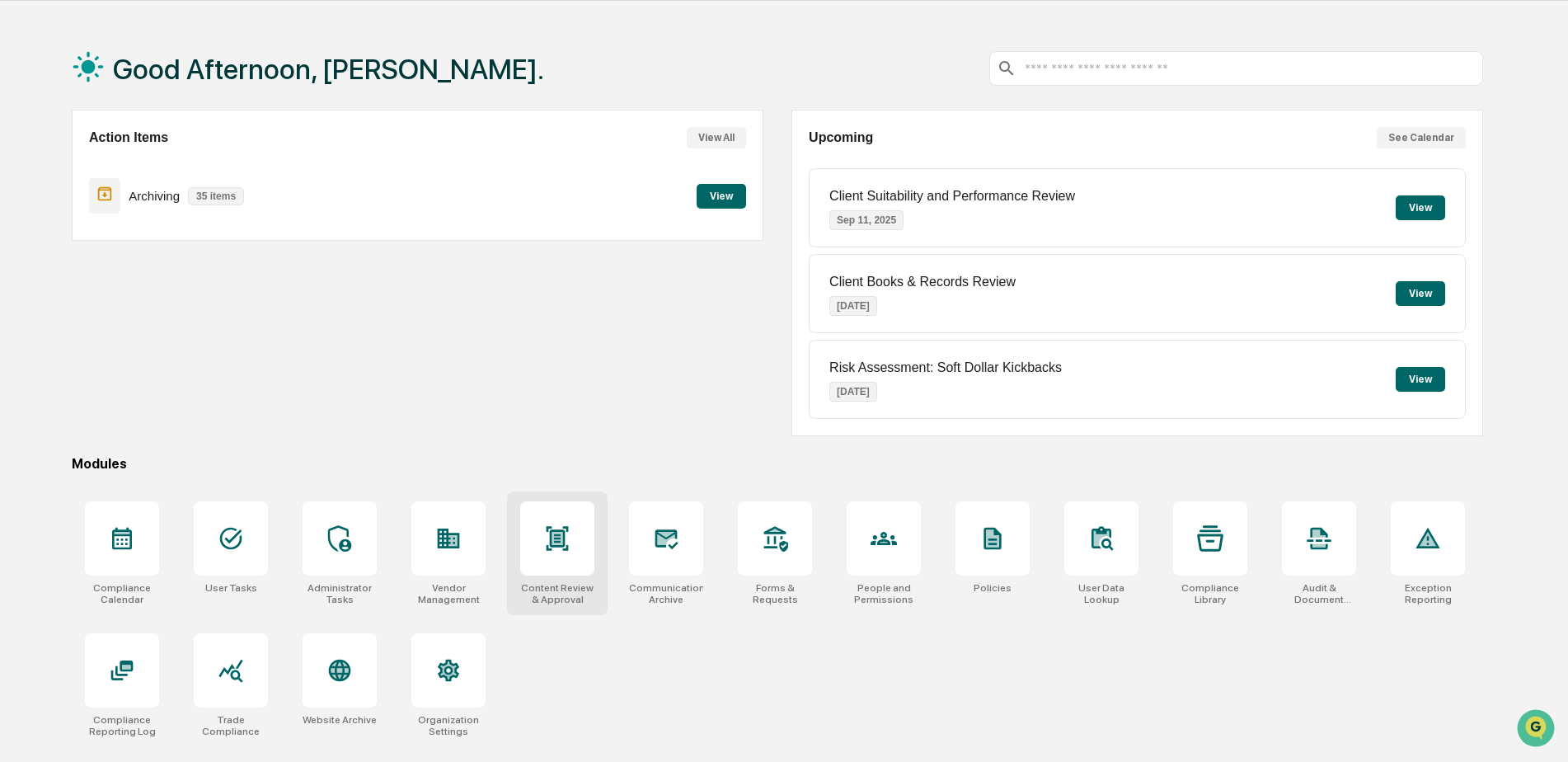
scroll to position [78, 0]
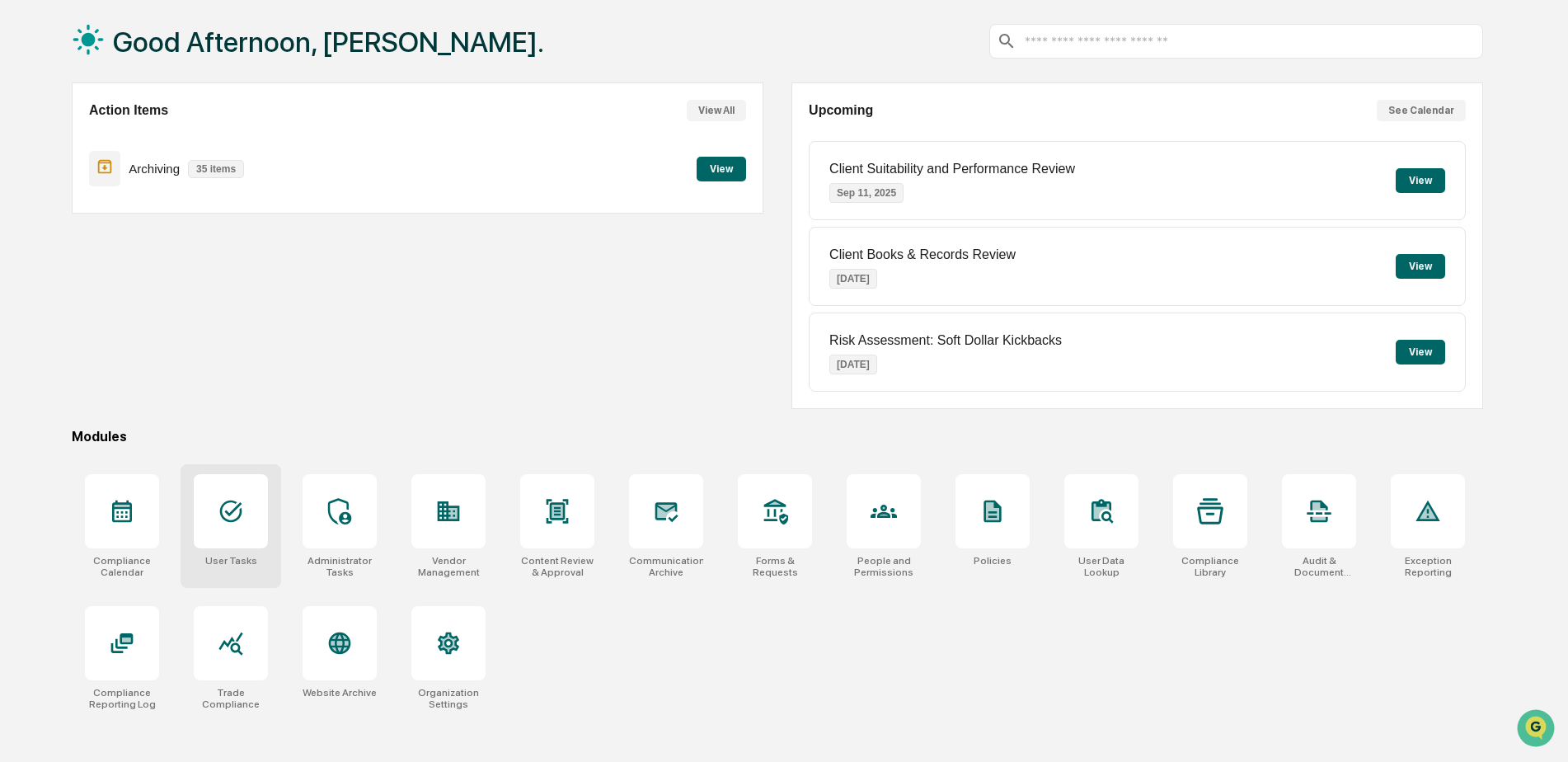
click at [237, 539] on div at bounding box center [231, 511] width 74 height 74
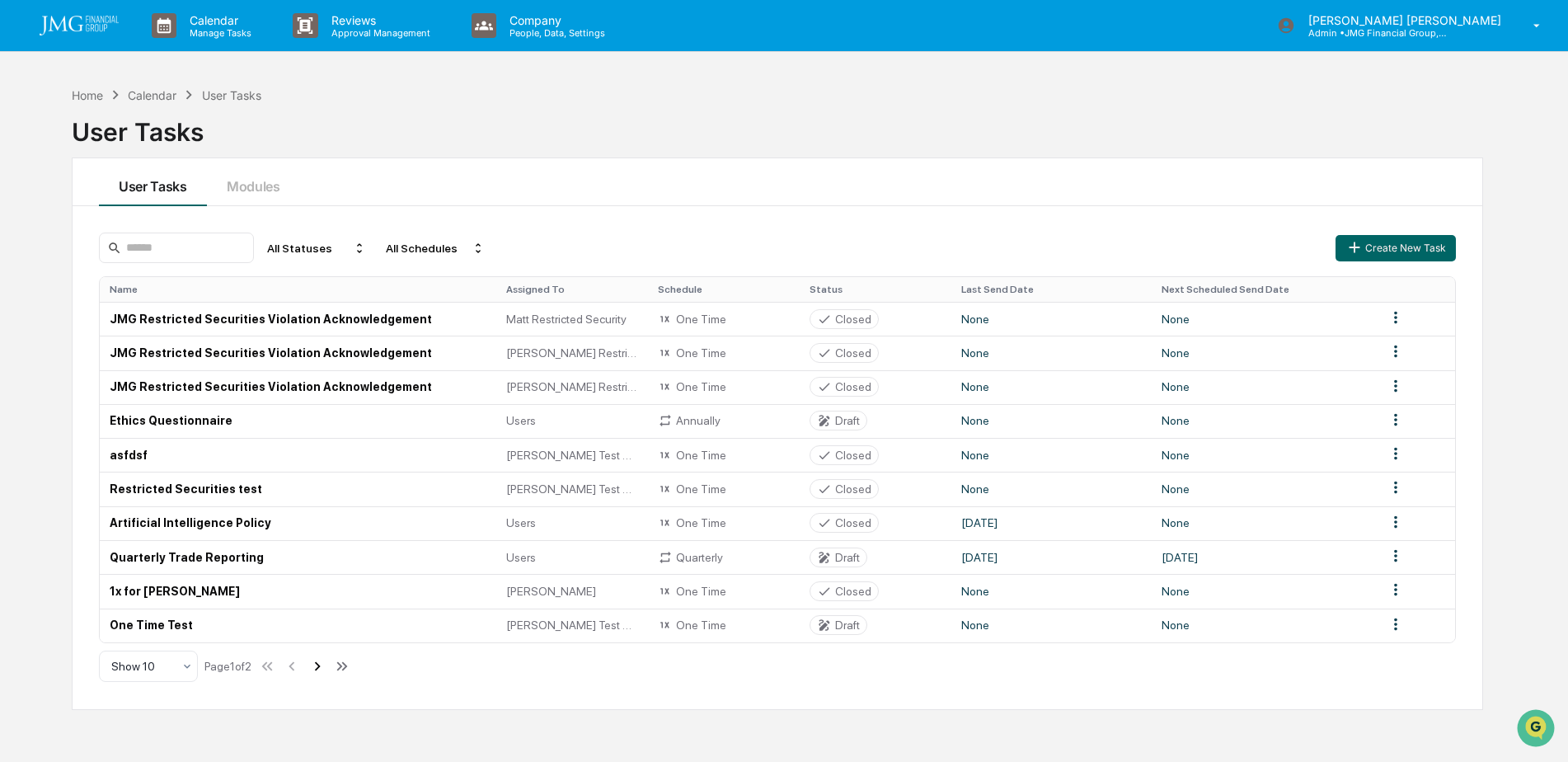
click at [320, 669] on icon at bounding box center [318, 666] width 6 height 9
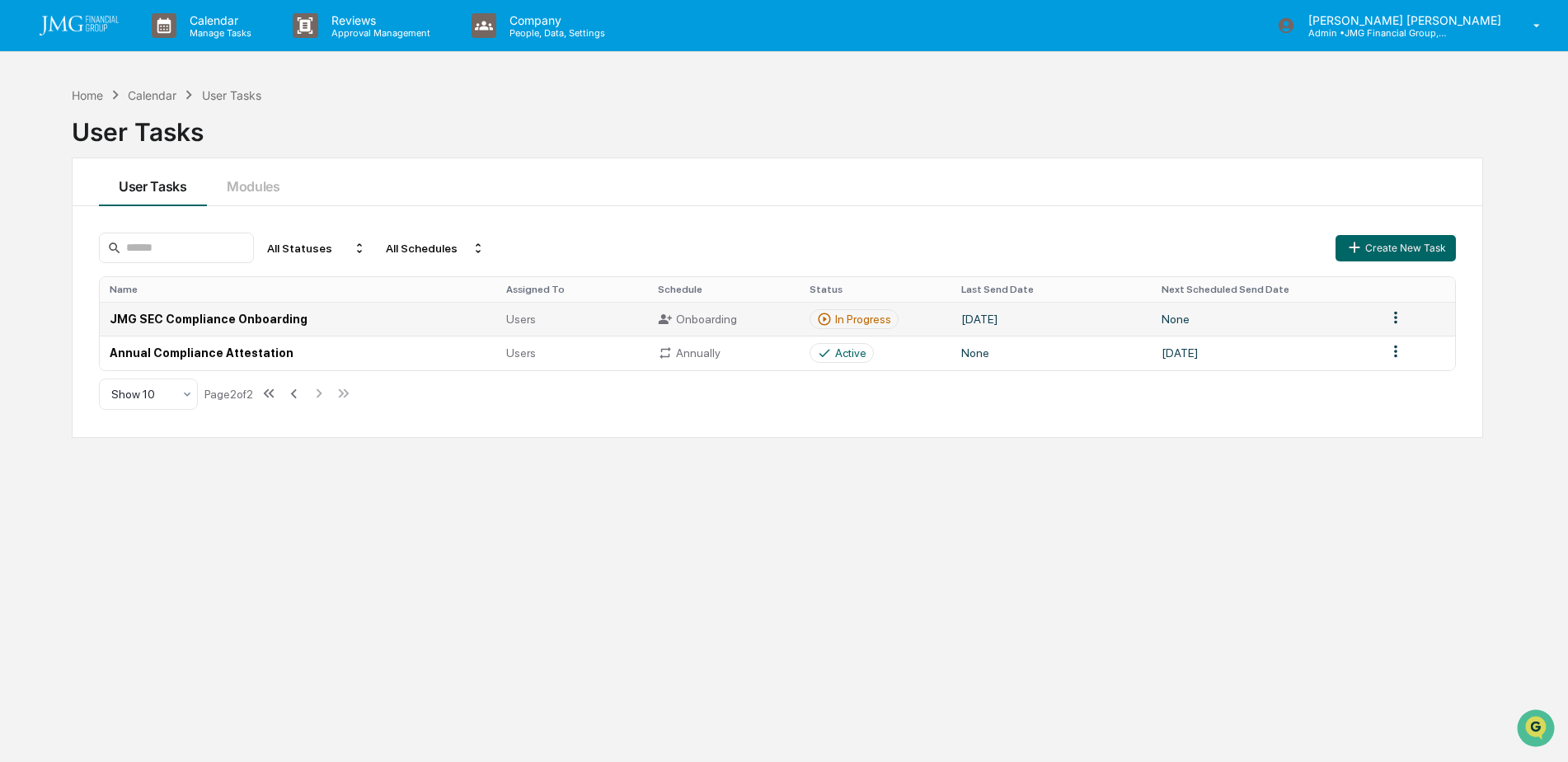
click at [865, 318] on div "In Progress" at bounding box center [863, 319] width 56 height 13
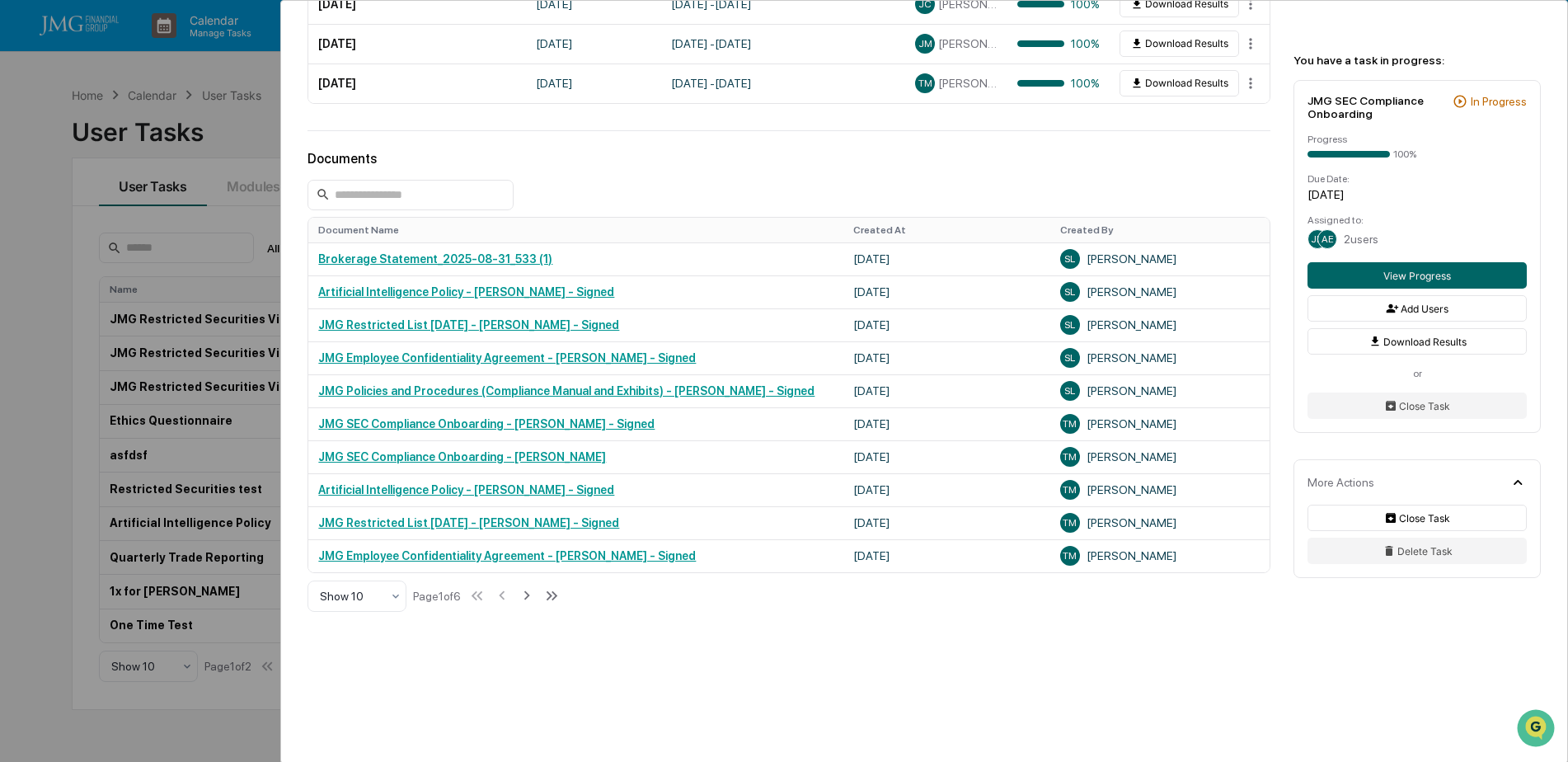
scroll to position [745, 0]
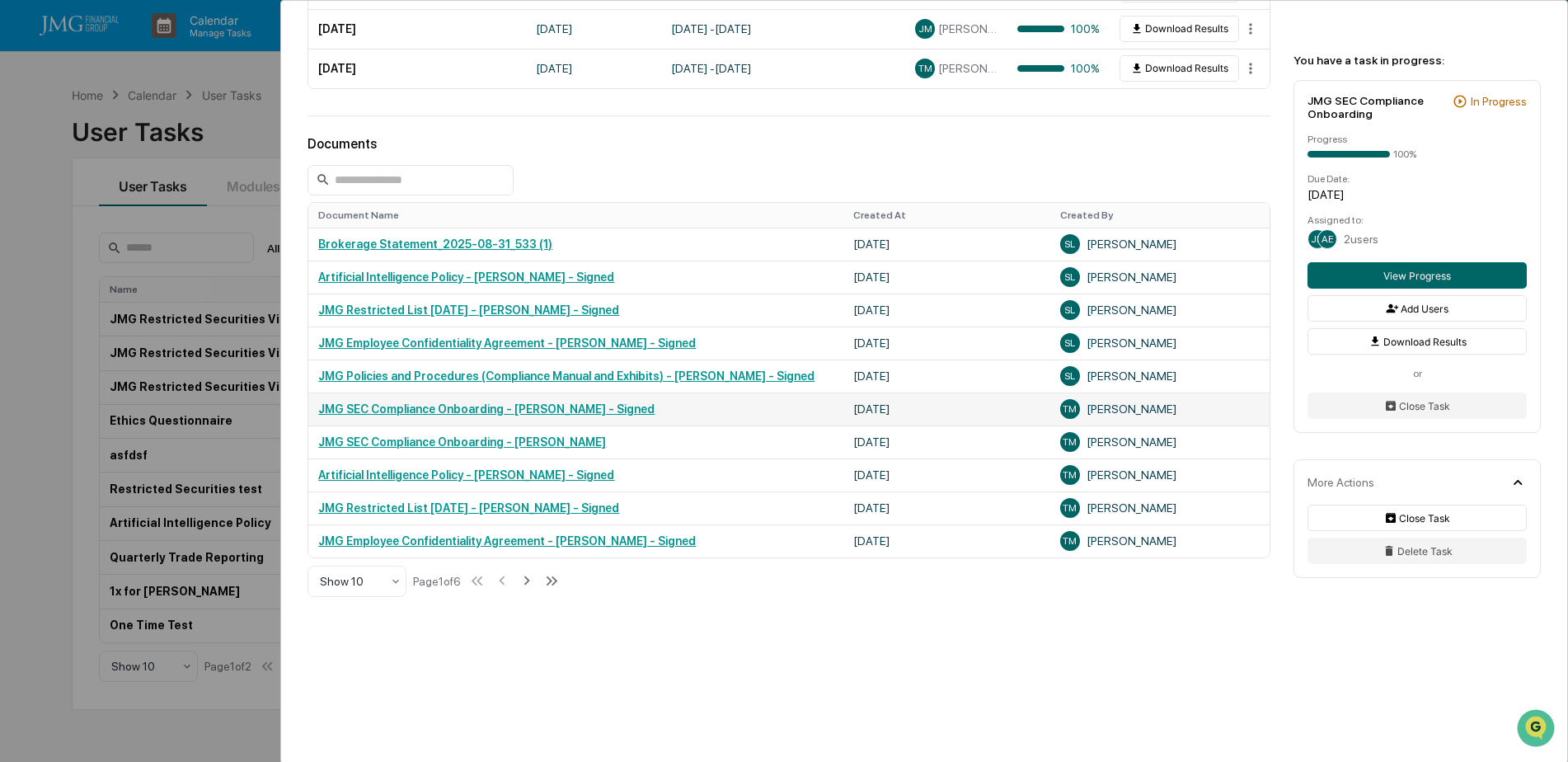
click at [616, 409] on link "JMG SEC Compliance Onboarding - [PERSON_NAME] - Signed" at bounding box center [487, 408] width 336 height 13
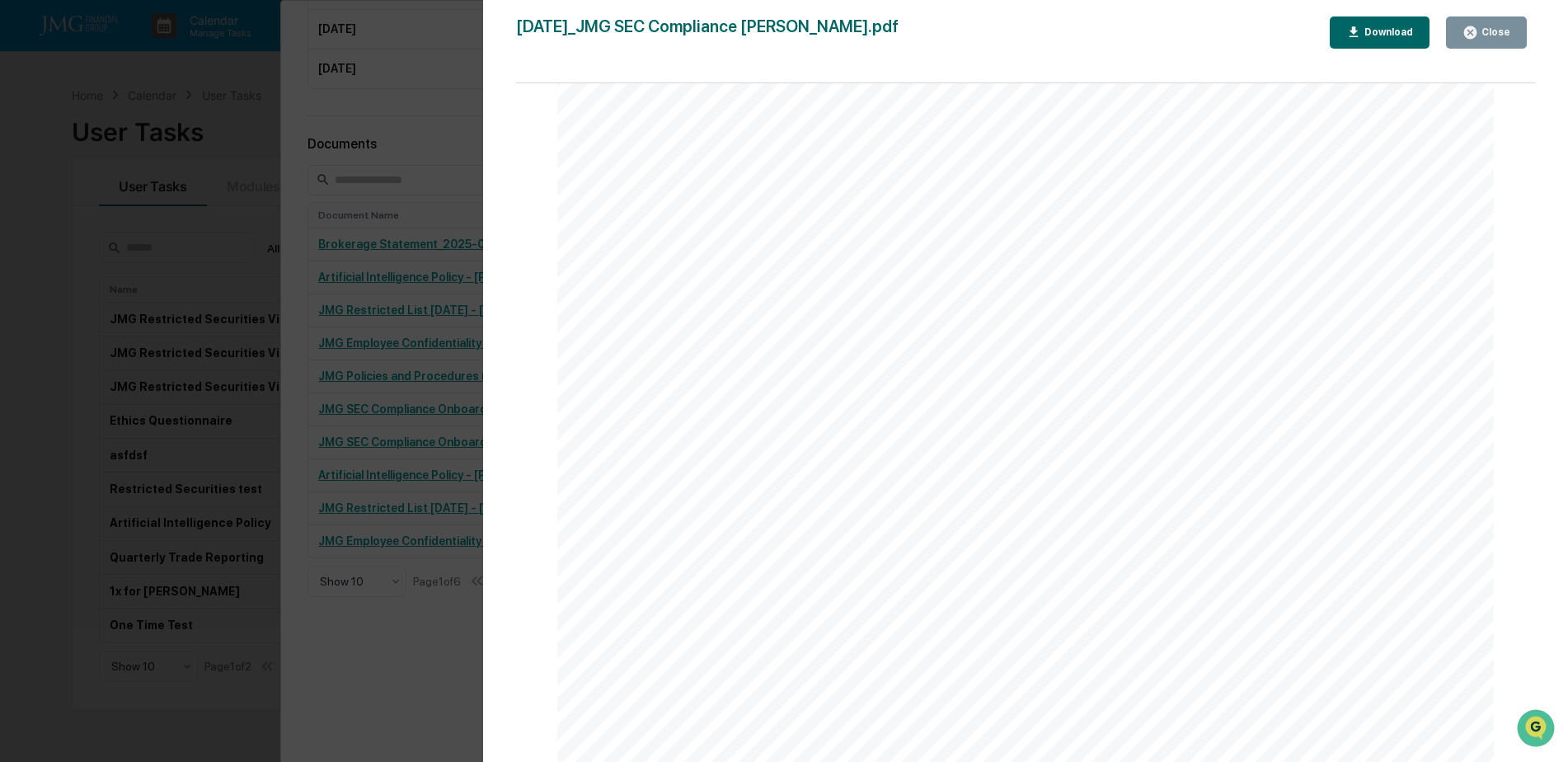
scroll to position [0, 0]
click at [1484, 43] on button "Close" at bounding box center [1486, 32] width 81 height 32
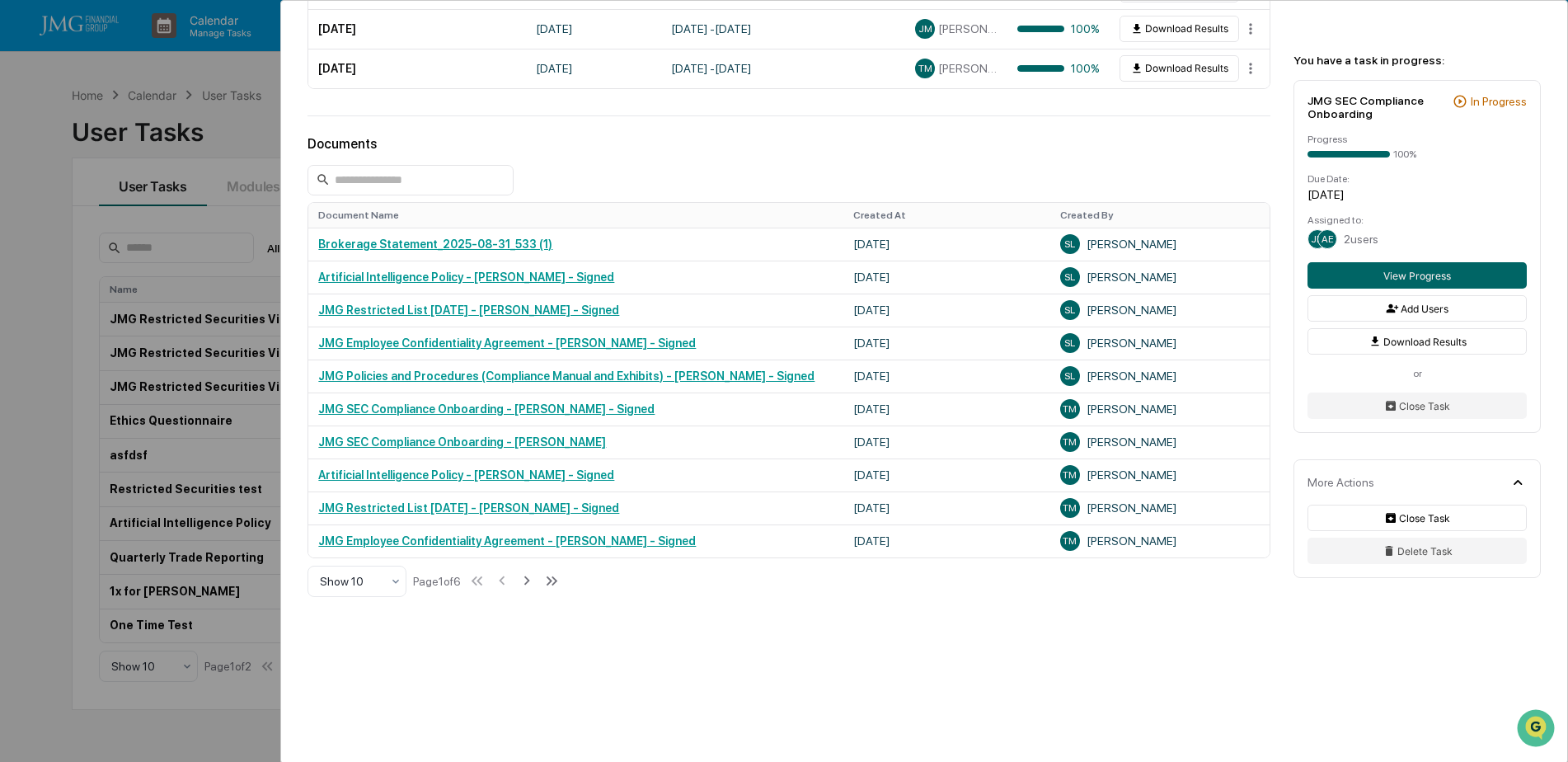
click at [54, 193] on div "User Tasks JMG SEC Compliance Onboarding JMG SEC Compliance Onboarding Active N…" at bounding box center [784, 381] width 1568 height 762
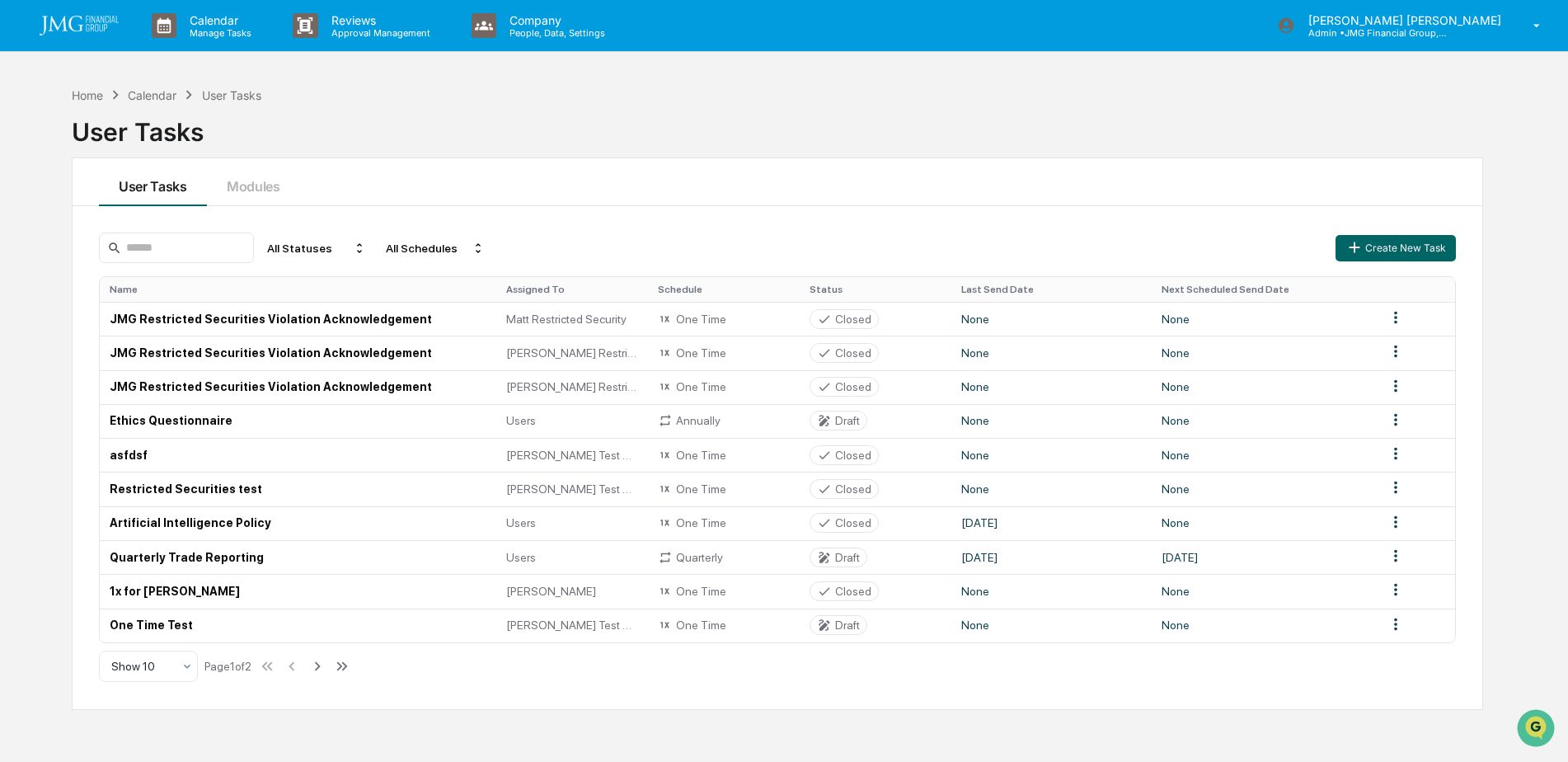
click at [1356, 114] on div "User Tasks" at bounding box center [777, 125] width 1411 height 43
